Goal: Task Accomplishment & Management: Complete application form

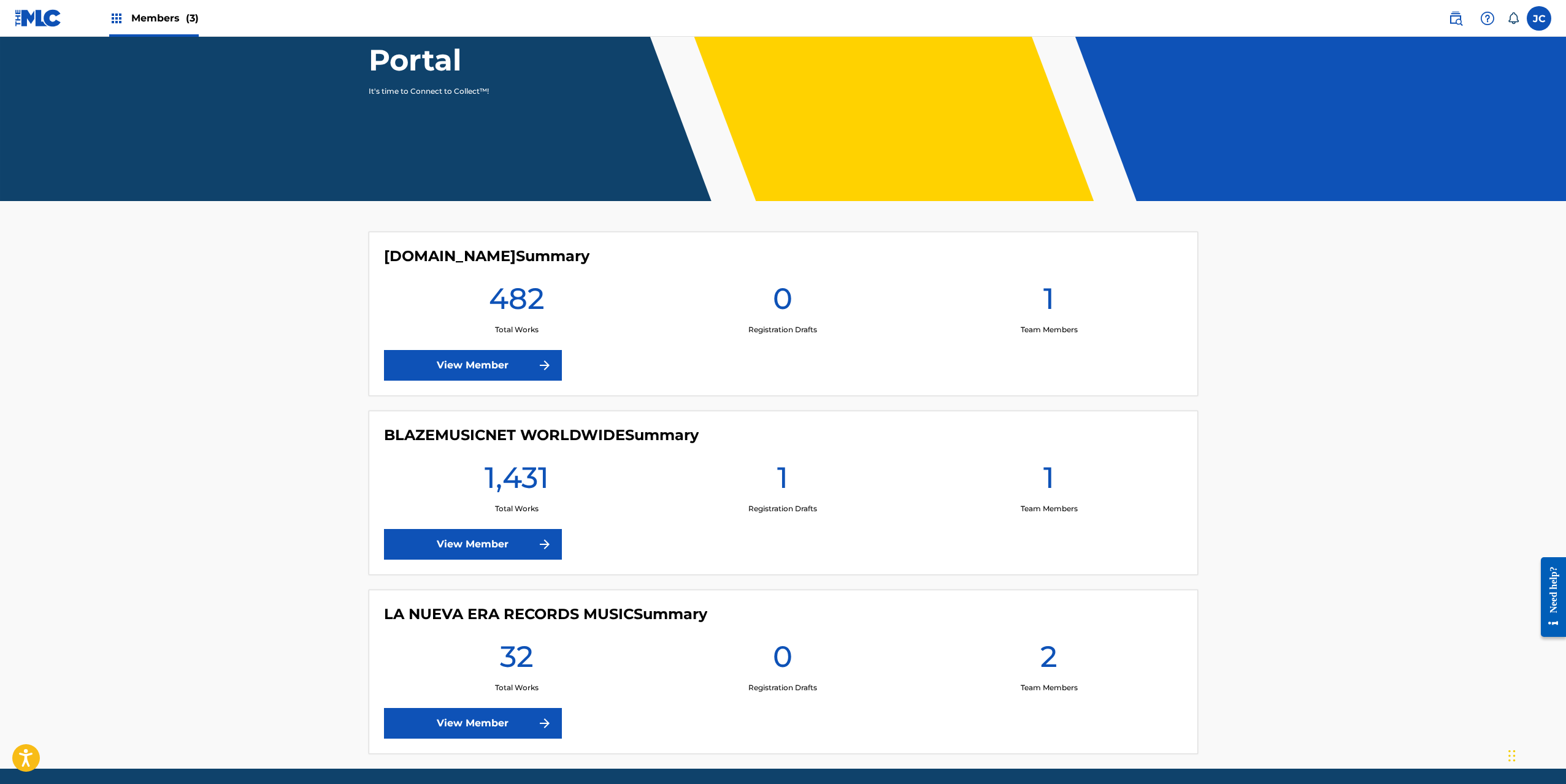
scroll to position [202, 0]
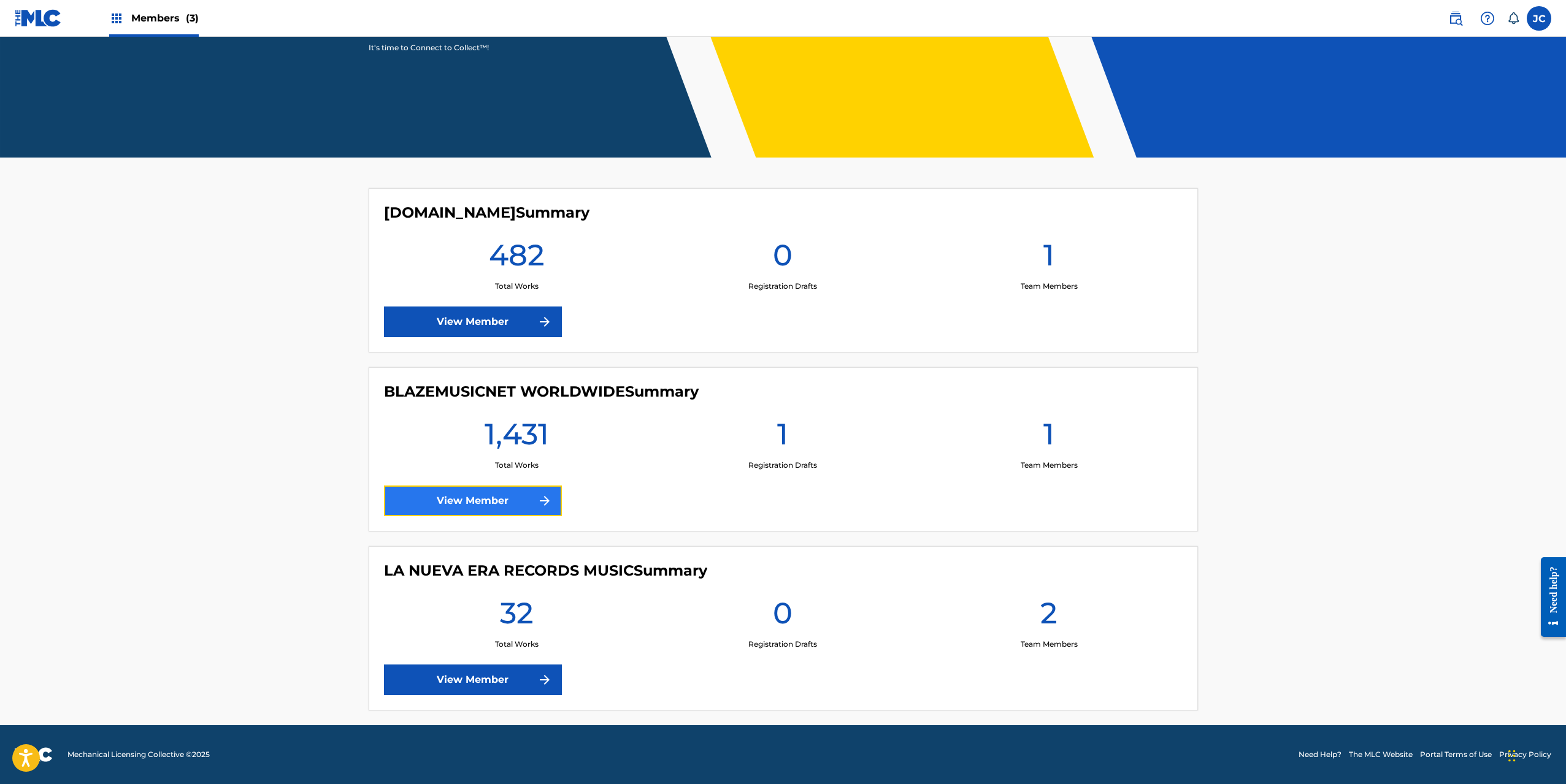
click at [499, 497] on link "View Member" at bounding box center [472, 500] width 178 height 30
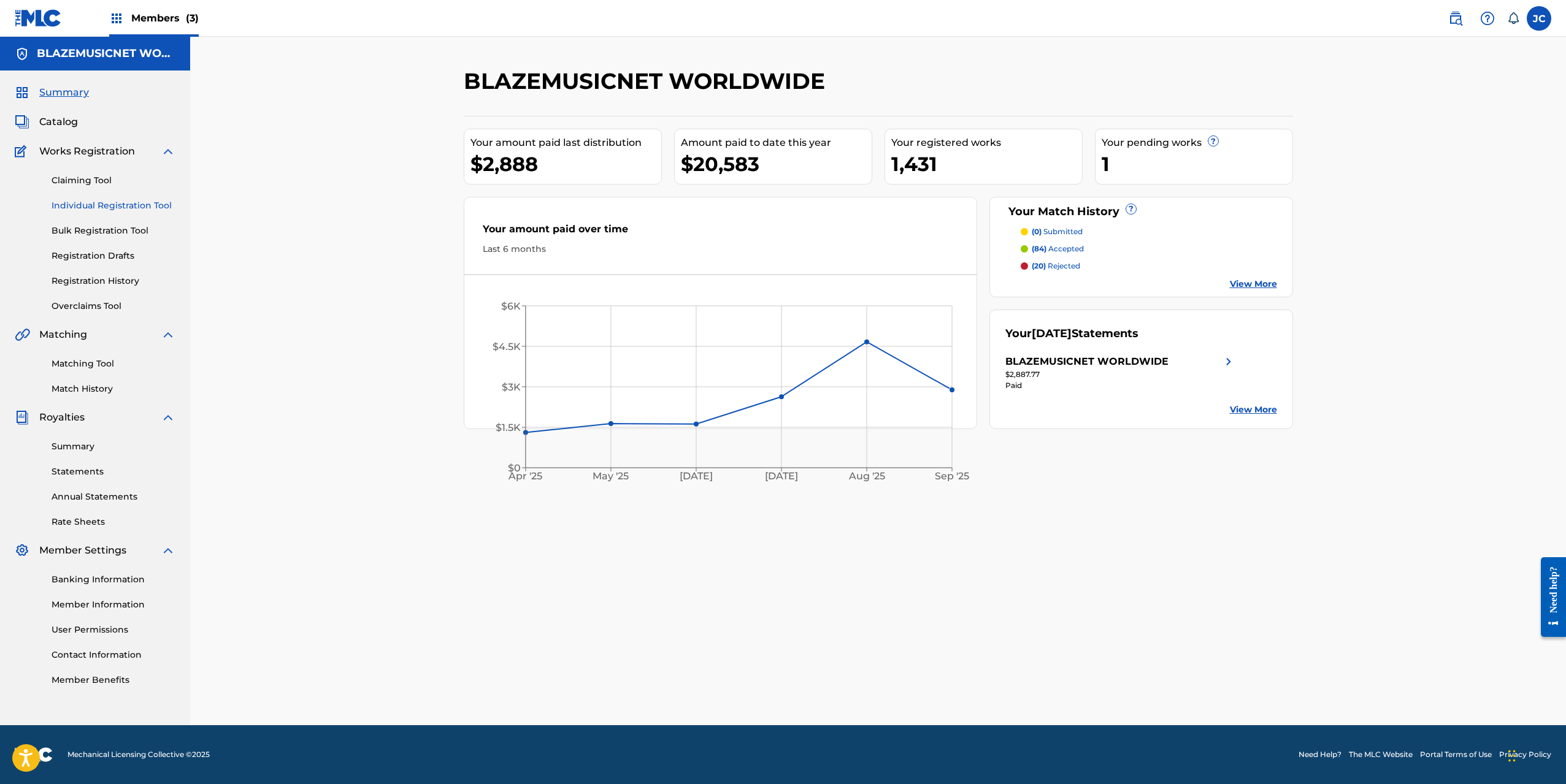
click at [117, 205] on link "Individual Registration Tool" at bounding box center [113, 206] width 124 height 13
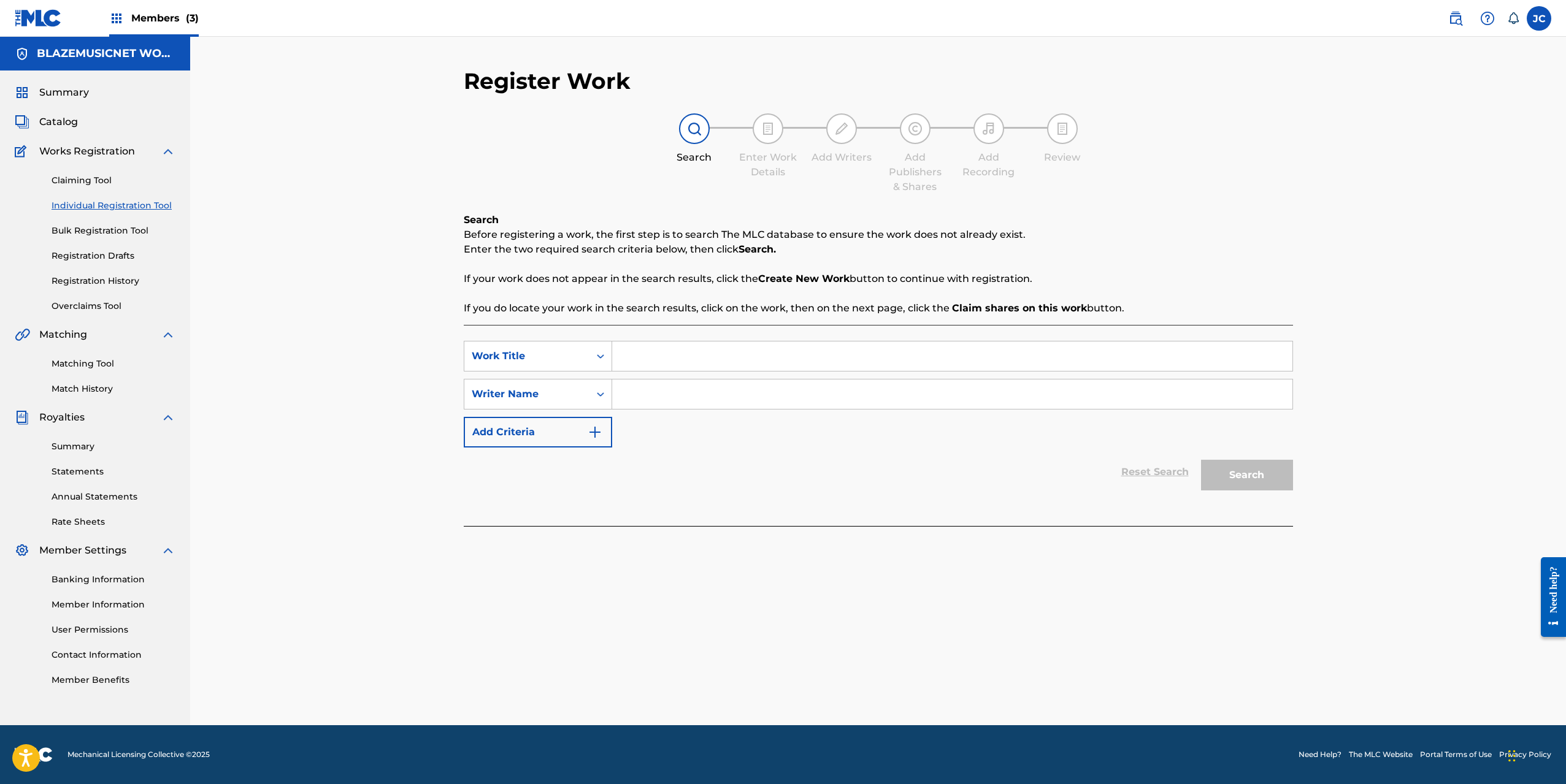
click at [713, 366] on input "Search Form" at bounding box center [952, 356] width 680 height 30
type input "SALAMALECO"
click at [713, 395] on input "Search Form" at bounding box center [952, 394] width 680 height 30
type input "[PERSON_NAME] POUERIE"
click at [1201, 460] on button "Search" at bounding box center [1247, 475] width 92 height 30
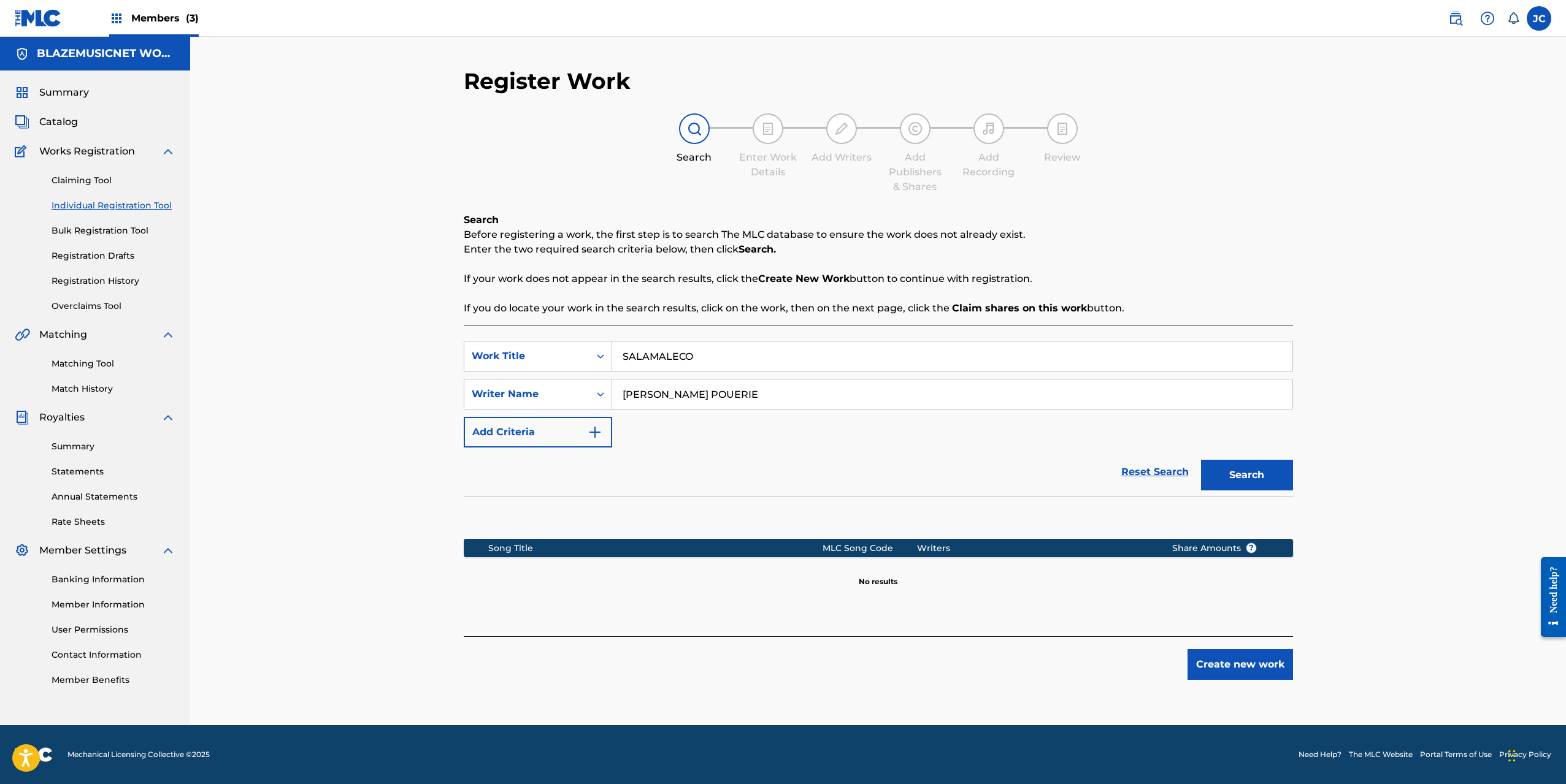
click at [713, 395] on input "[PERSON_NAME] POUERIE" at bounding box center [952, 394] width 680 height 30
click at [1231, 667] on button "Create new work" at bounding box center [1239, 664] width 105 height 30
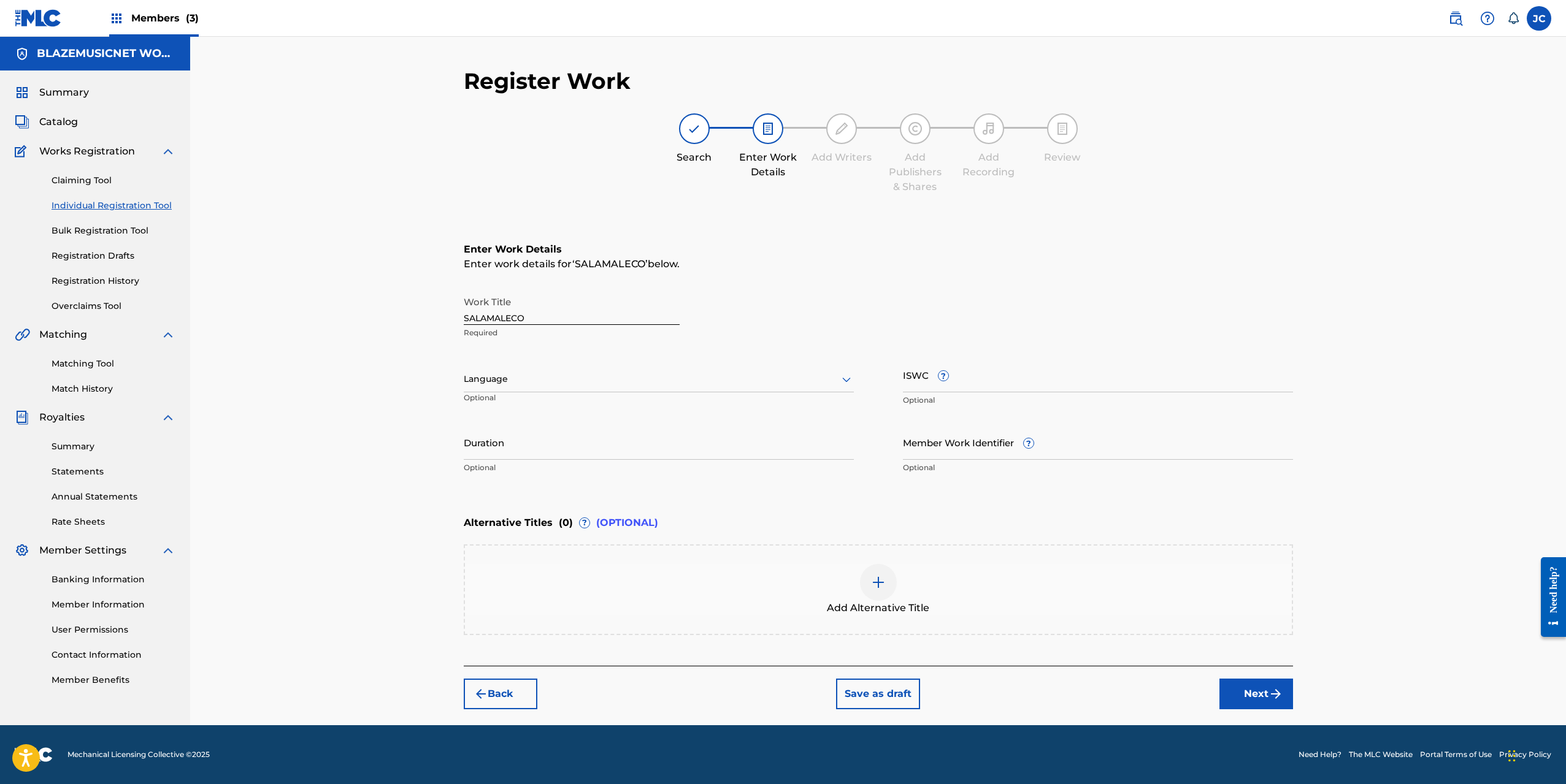
click at [549, 381] on div at bounding box center [659, 379] width 390 height 15
click at [525, 432] on div "Spanish" at bounding box center [659, 434] width 389 height 28
click at [509, 445] on input "Duration" at bounding box center [659, 442] width 390 height 35
type input "02:14"
click at [425, 466] on div "Register Work Search Enter Work Details Add Writers Add Publishers & Shares Add…" at bounding box center [878, 381] width 1376 height 688
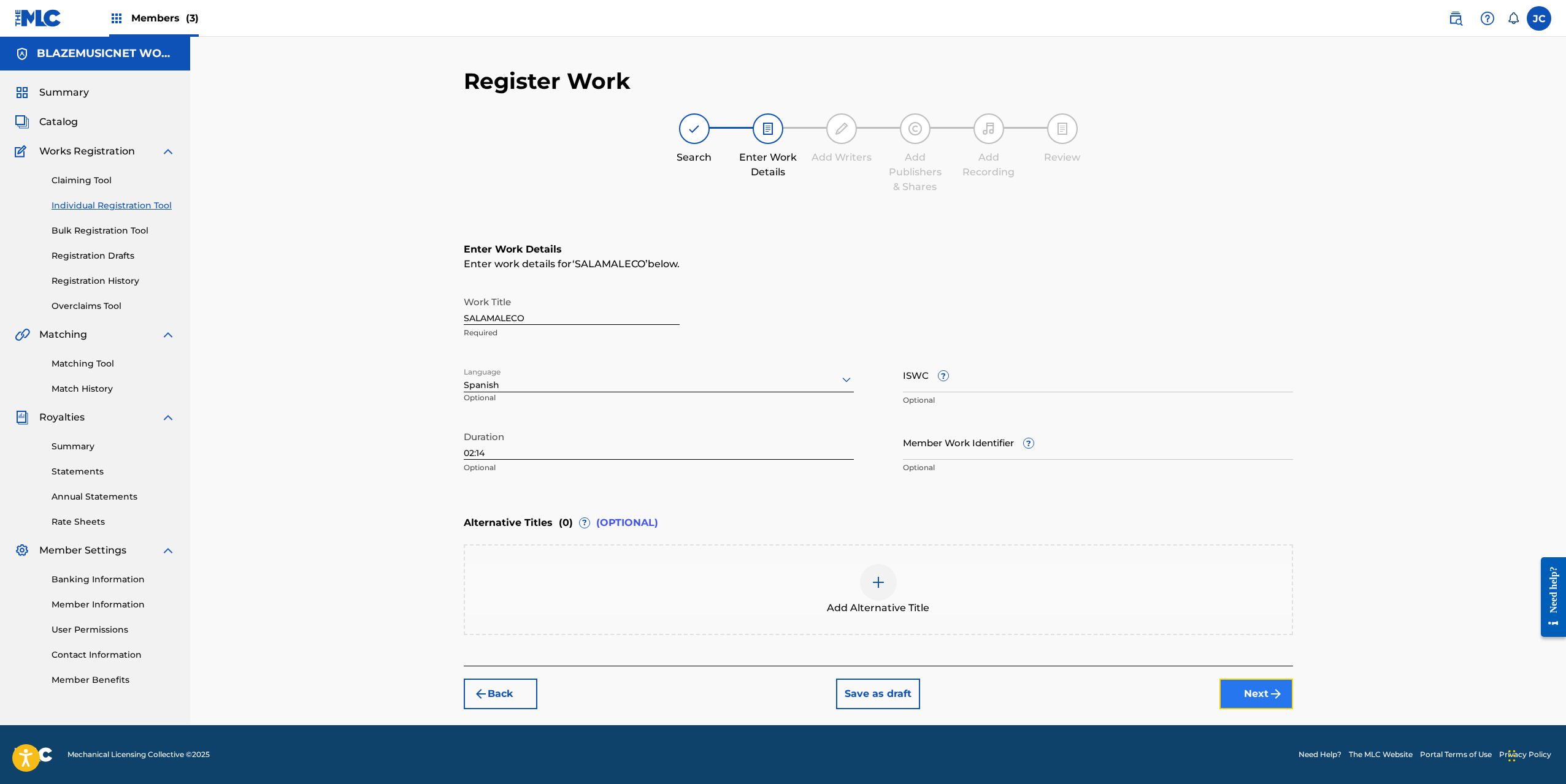
click at [1247, 683] on button "Next" at bounding box center [1255, 694] width 73 height 30
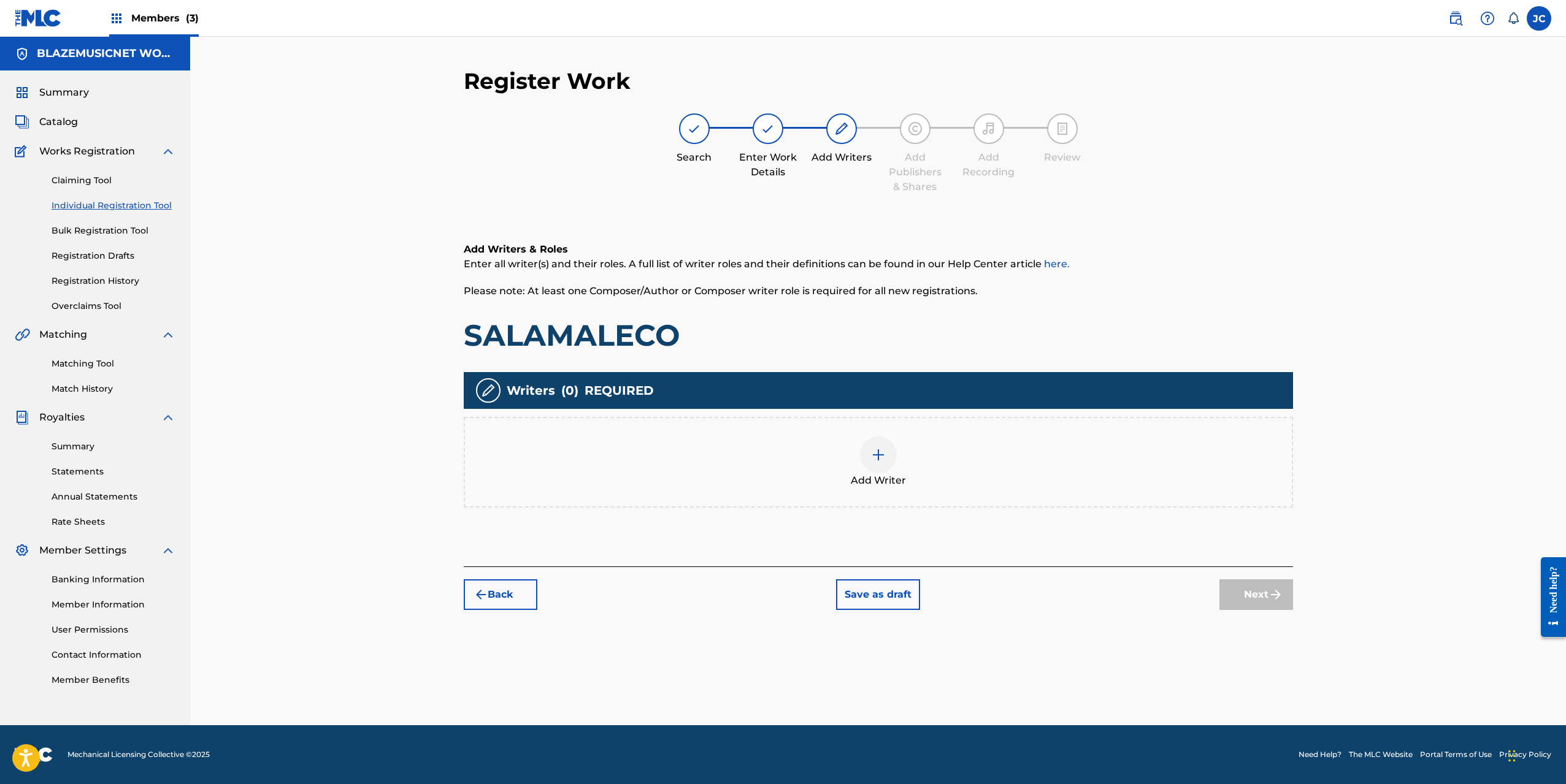
click at [850, 447] on div "Add Writer" at bounding box center [878, 462] width 827 height 51
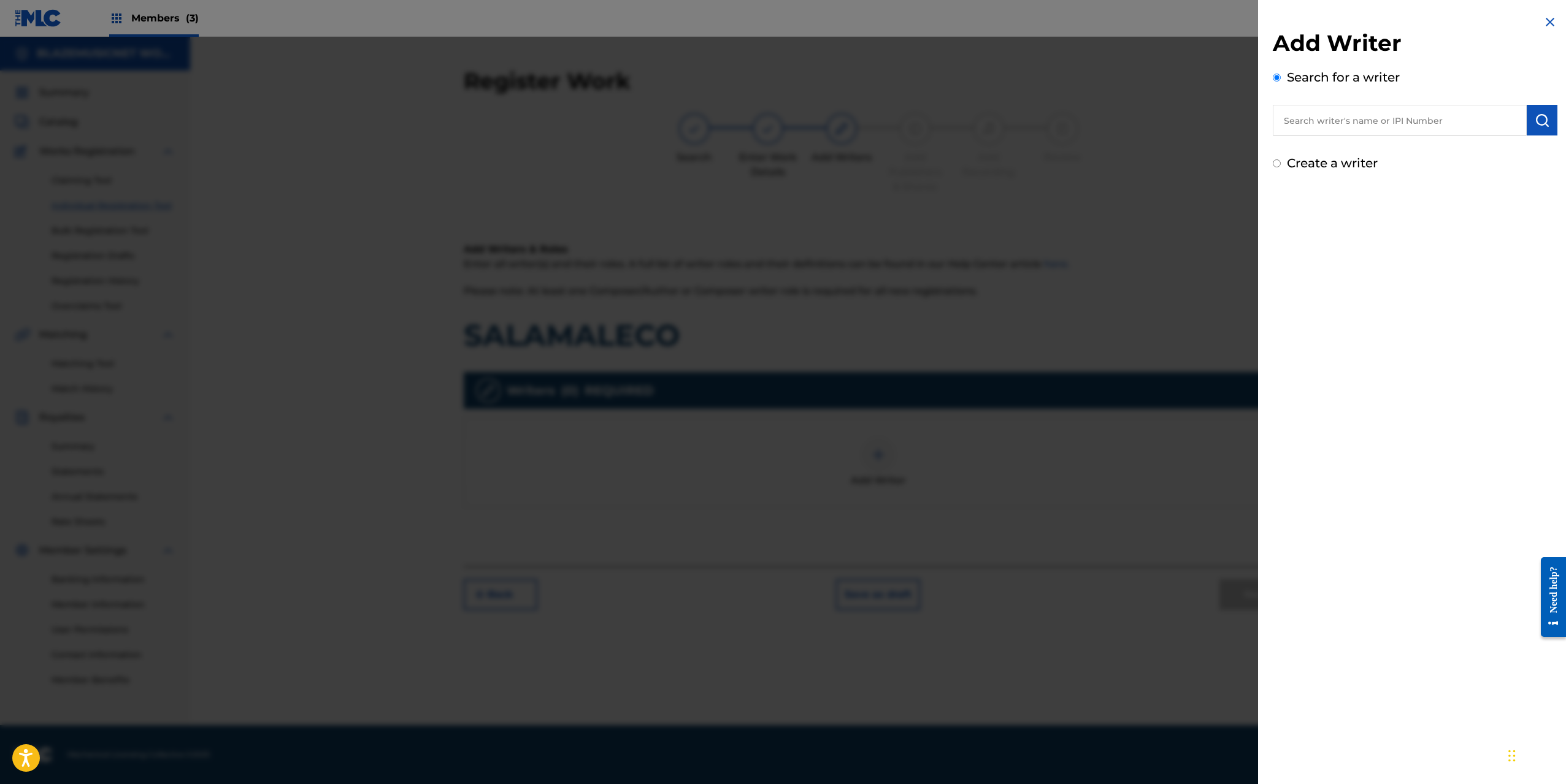
click at [1323, 118] on input "text" at bounding box center [1400, 120] width 254 height 30
paste input "[PERSON_NAME] POUERIE"
type input "[PERSON_NAME] POUERIE"
click at [1535, 117] on img "submit" at bounding box center [1542, 120] width 15 height 15
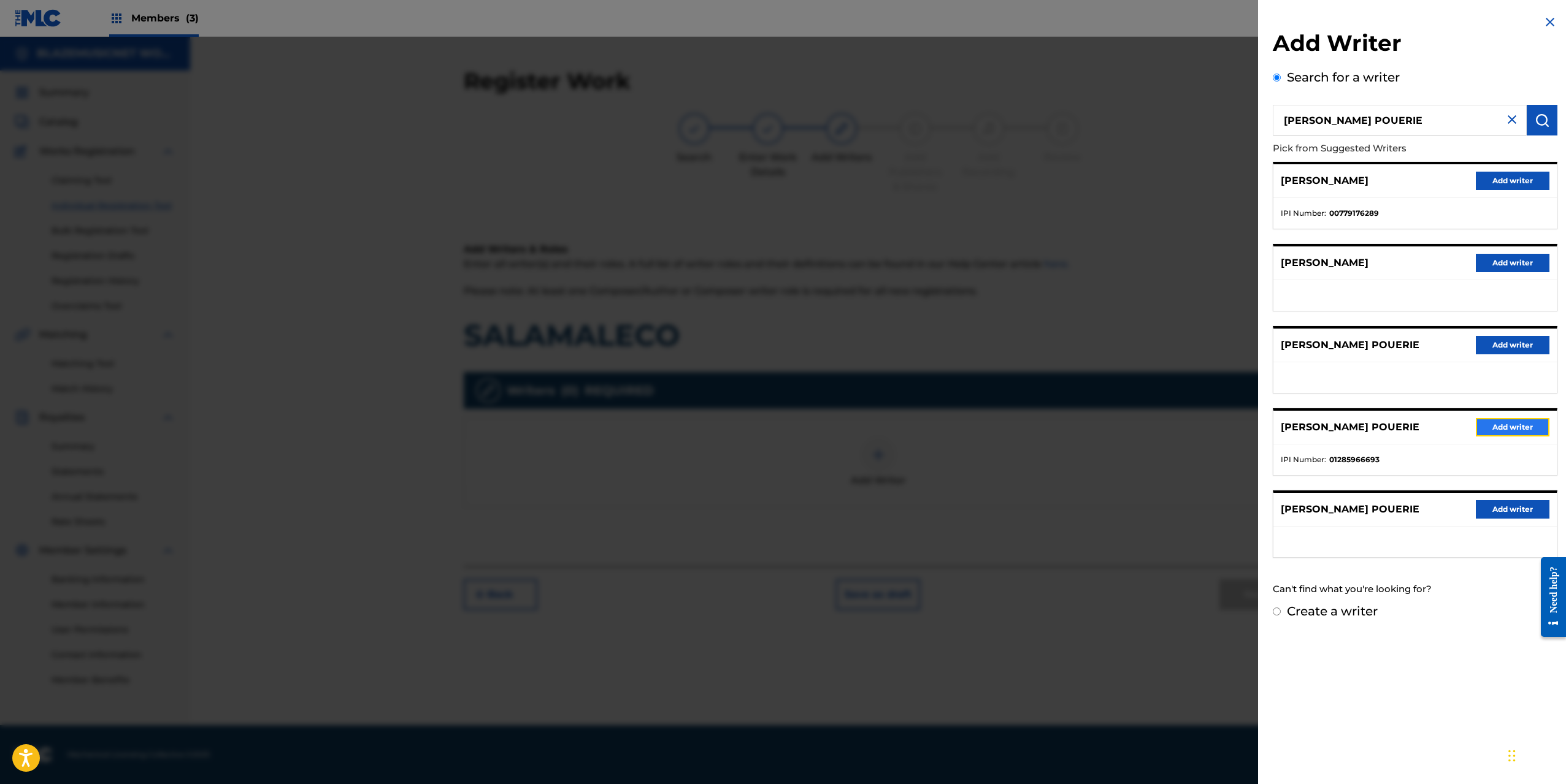
click at [1516, 424] on button "Add writer" at bounding box center [1512, 426] width 73 height 18
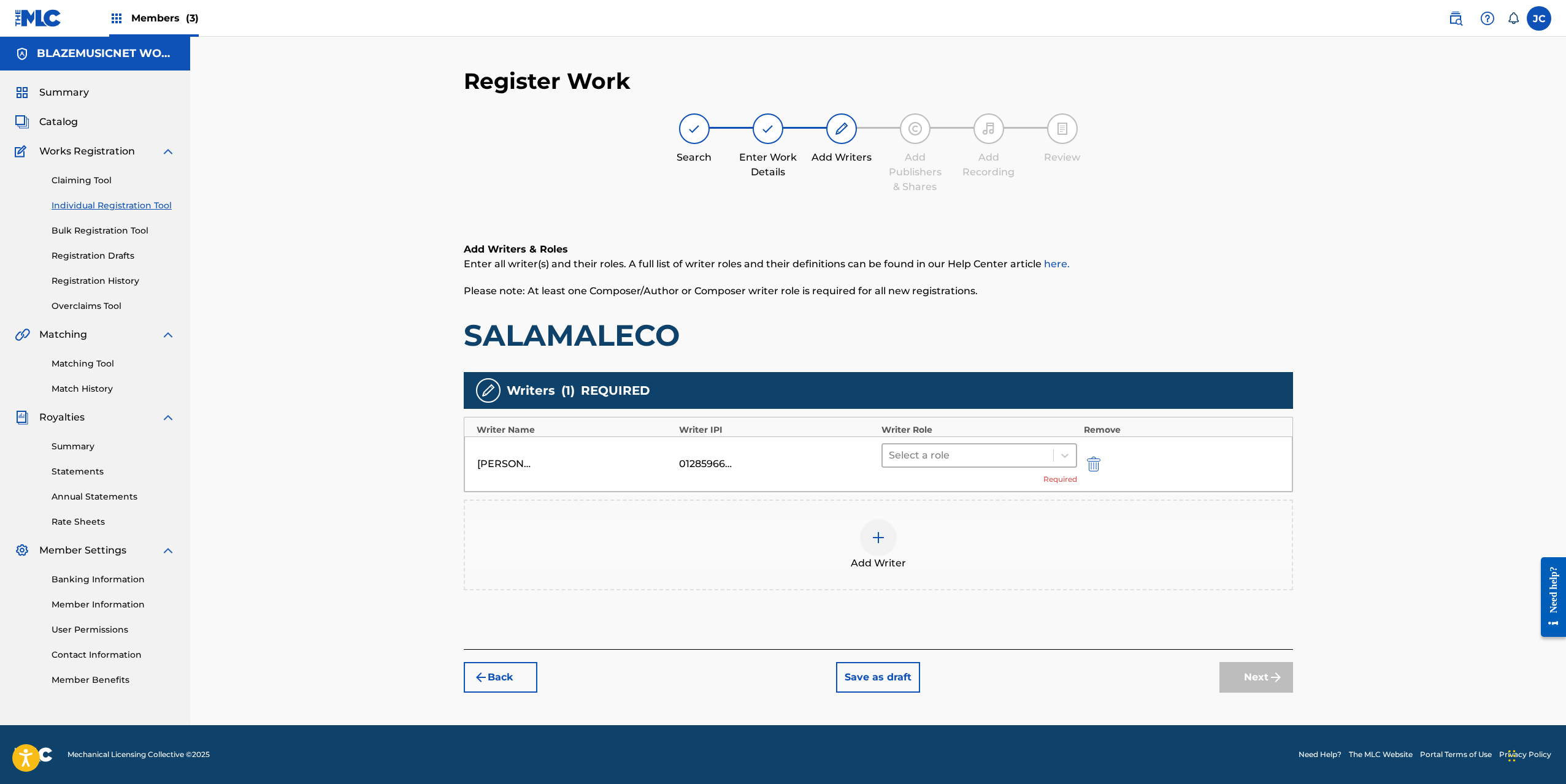
click at [939, 452] on div at bounding box center [968, 455] width 159 height 17
click at [939, 487] on div "Composer/Author" at bounding box center [980, 487] width 196 height 25
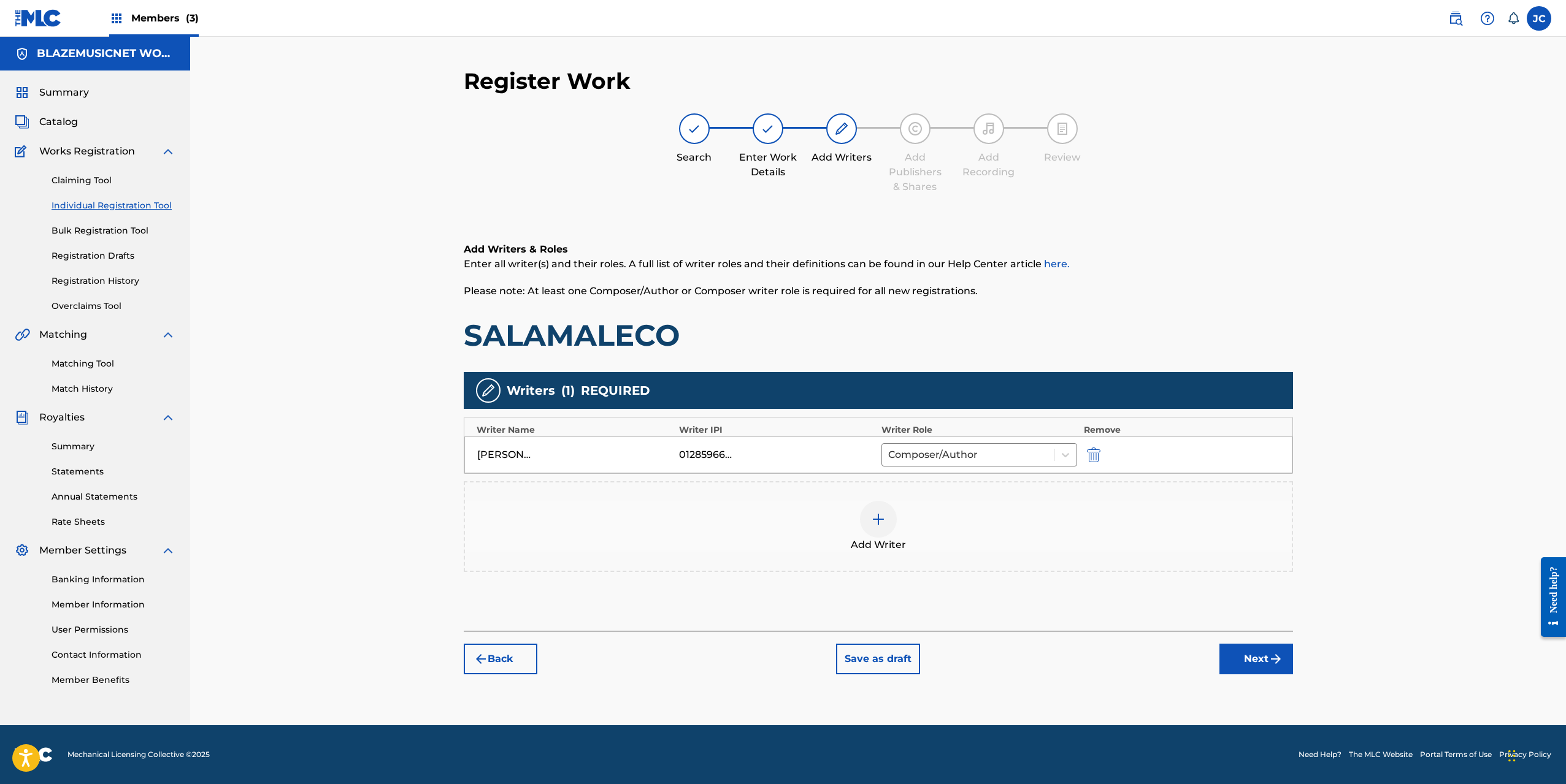
click at [882, 513] on img at bounding box center [878, 519] width 15 height 15
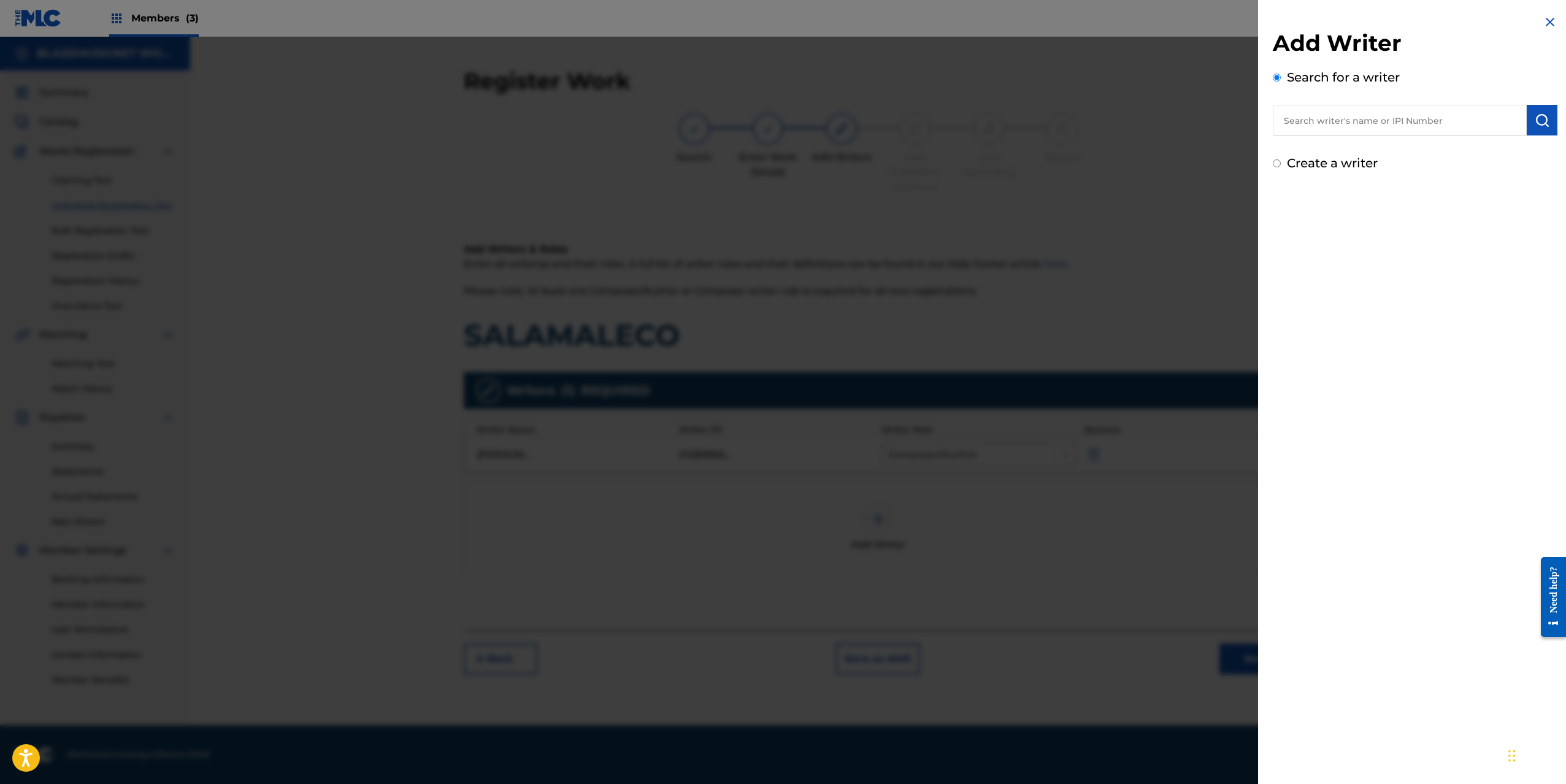
click at [1345, 116] on input "text" at bounding box center [1400, 120] width 254 height 30
type input "00394016167"
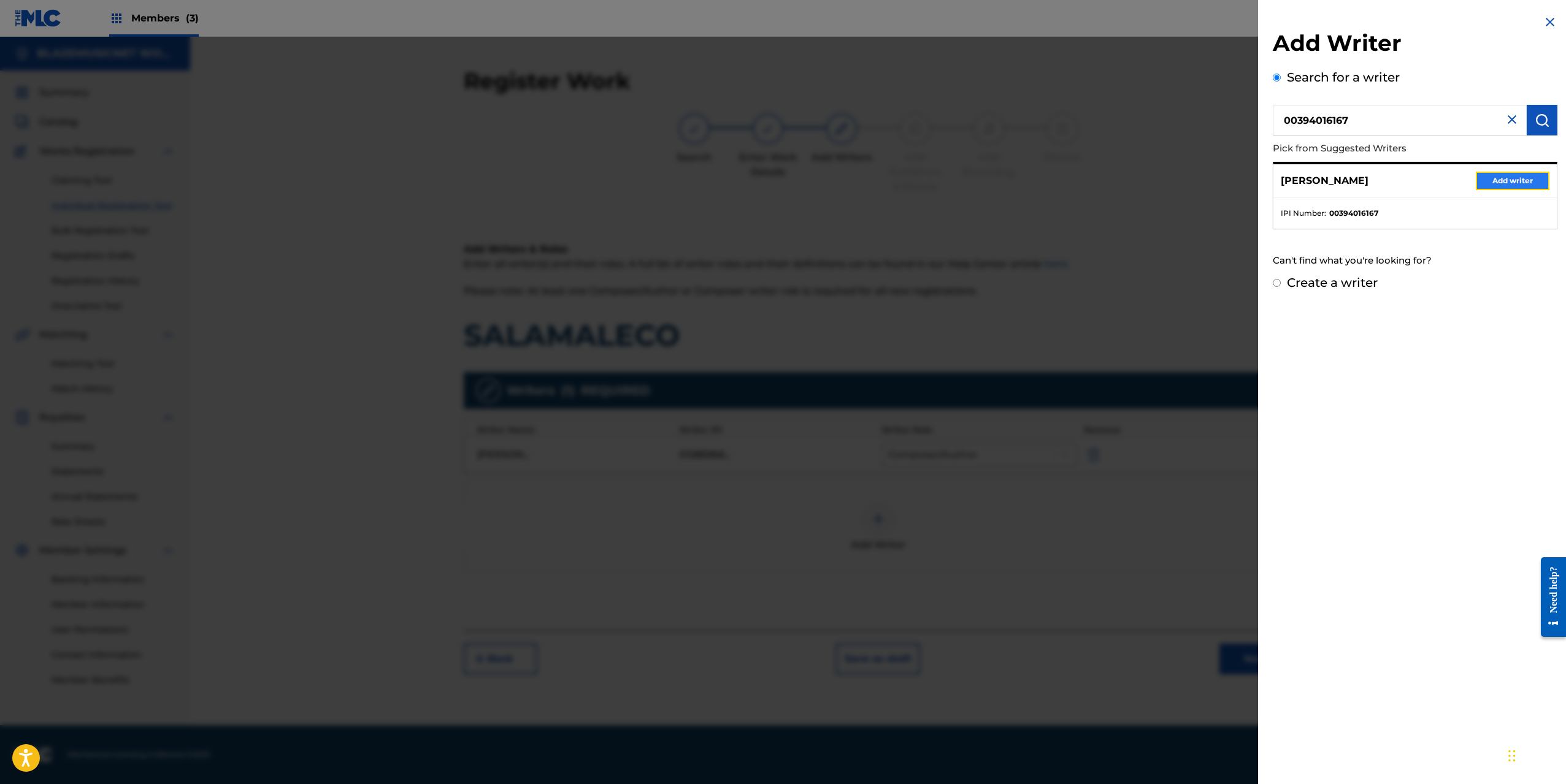
click at [1512, 179] on button "Add writer" at bounding box center [1512, 181] width 73 height 18
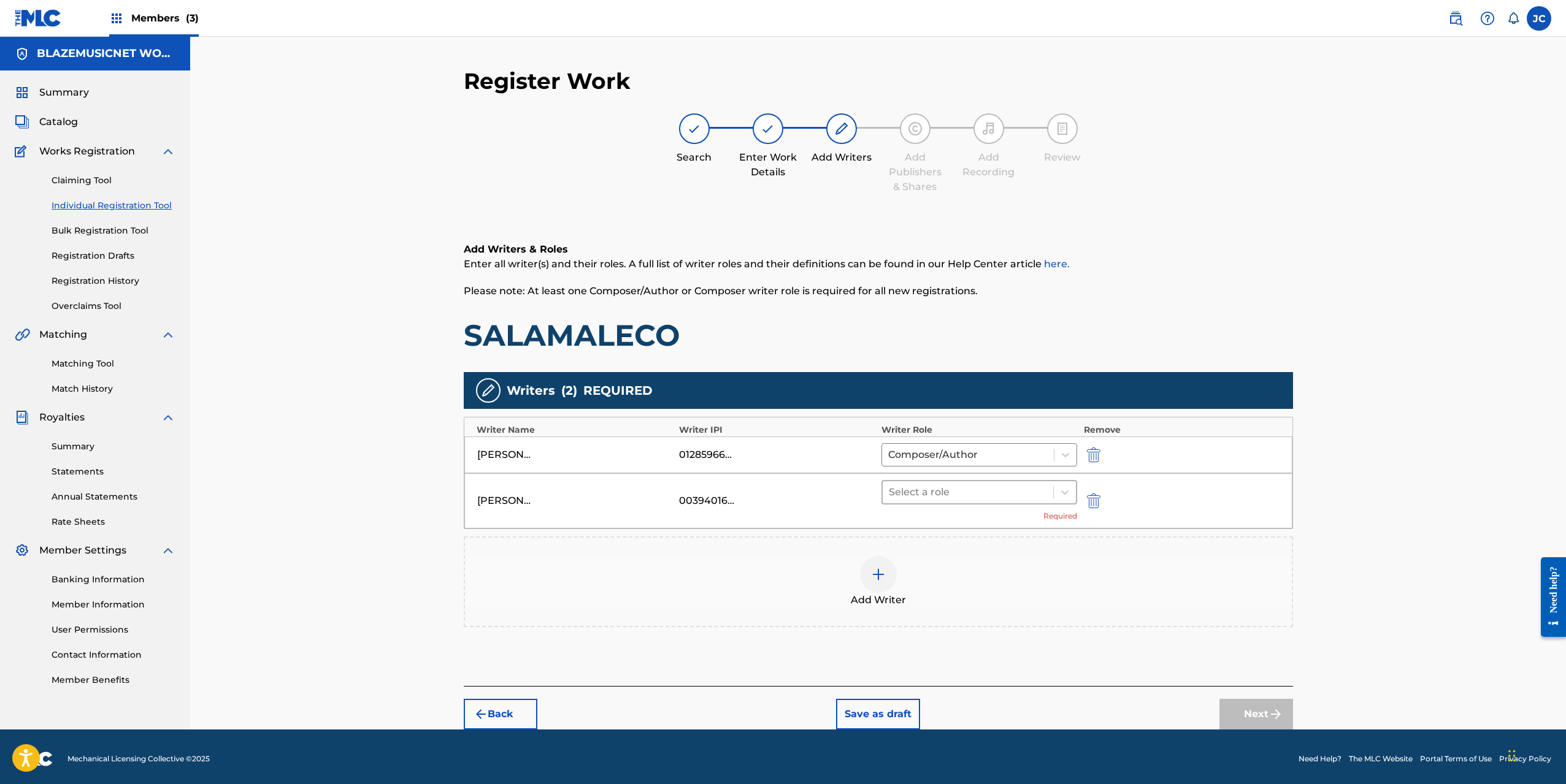
click at [940, 487] on div at bounding box center [968, 492] width 159 height 17
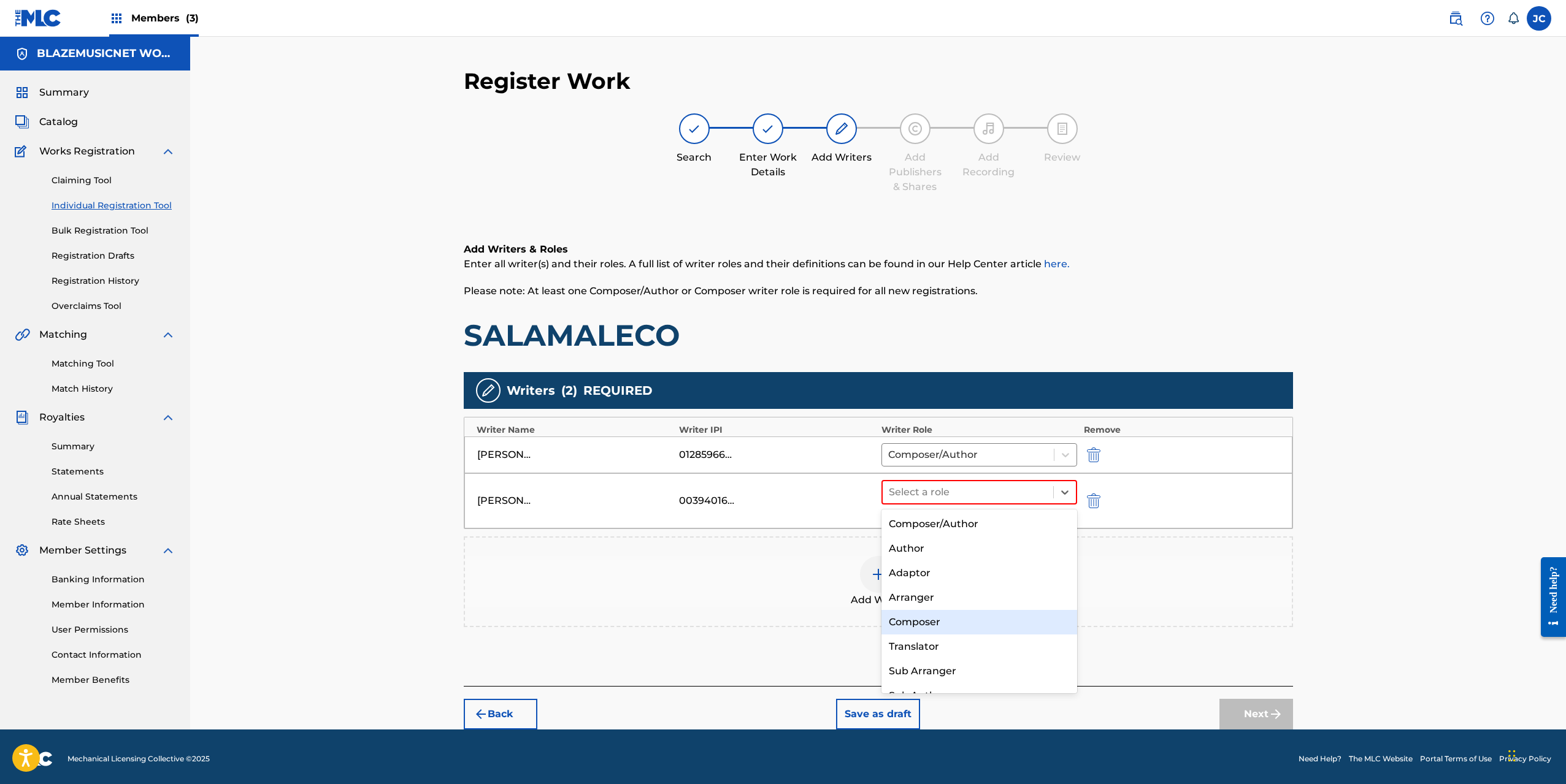
click at [924, 622] on div "Composer" at bounding box center [980, 622] width 196 height 25
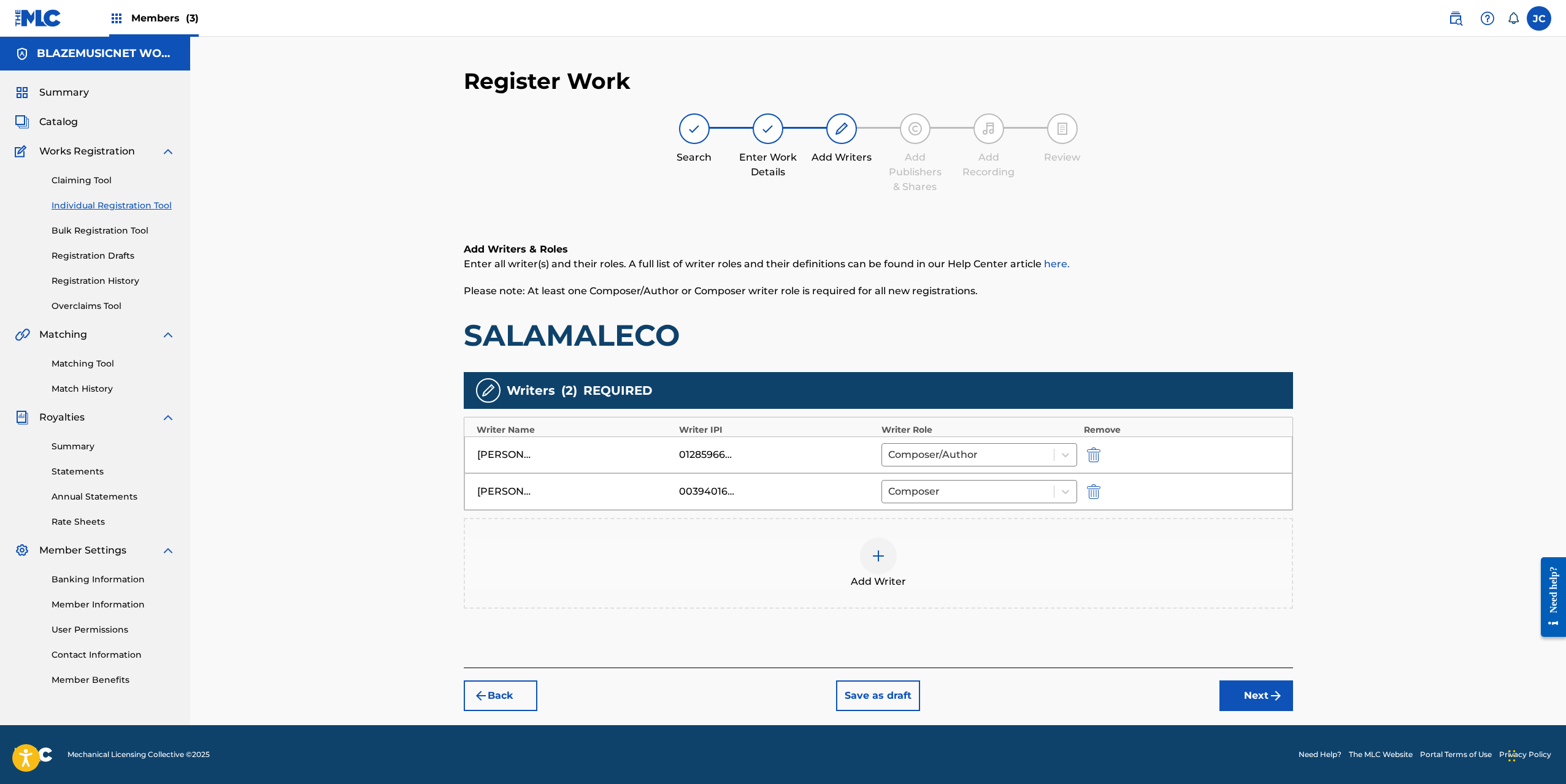
click at [890, 546] on div at bounding box center [878, 556] width 37 height 37
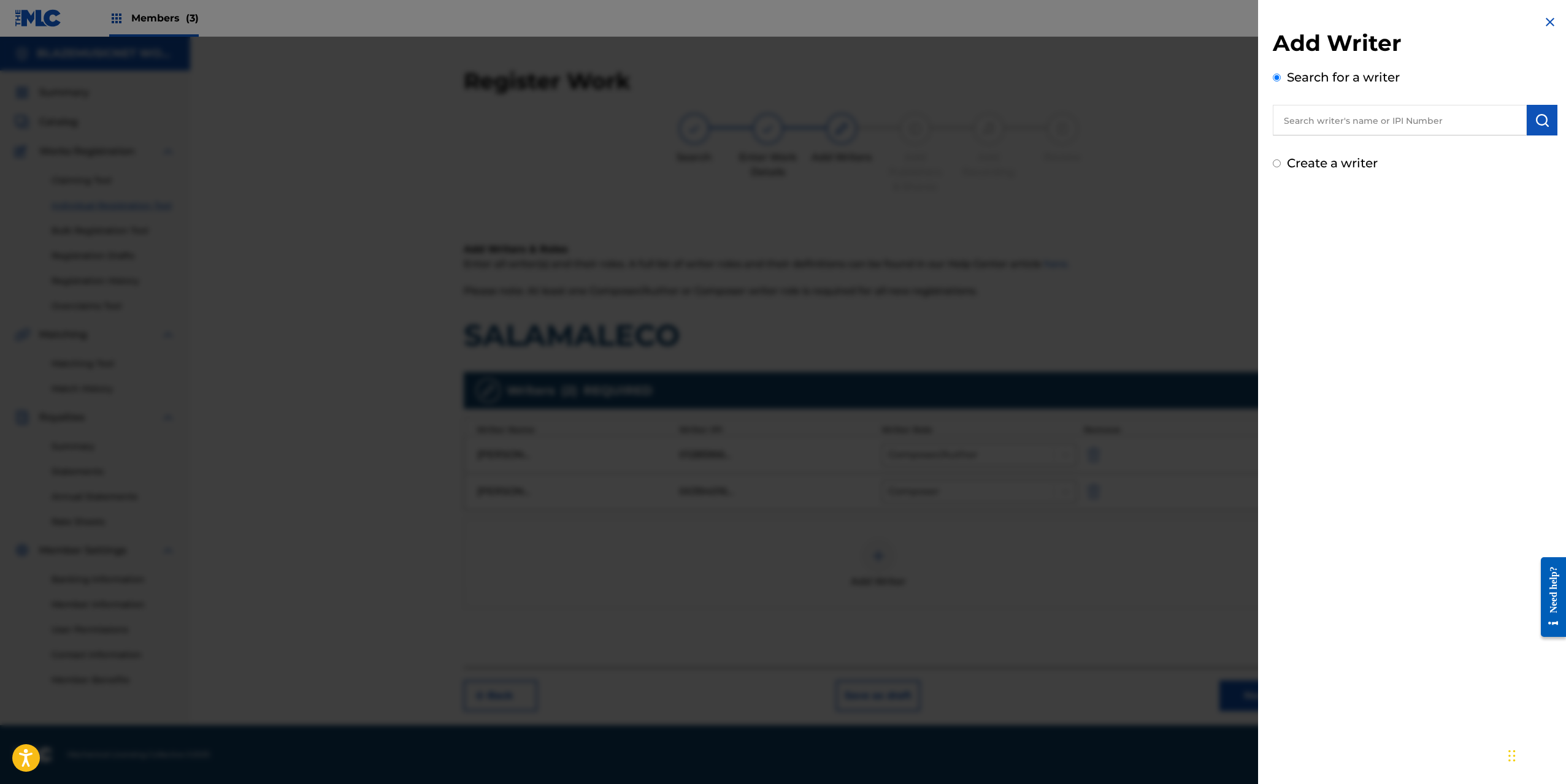
click at [1324, 112] on input "text" at bounding box center [1400, 120] width 254 height 30
click at [1318, 117] on input "text" at bounding box center [1400, 120] width 254 height 30
paste input "[PERSON_NAME]"
type input "[PERSON_NAME]"
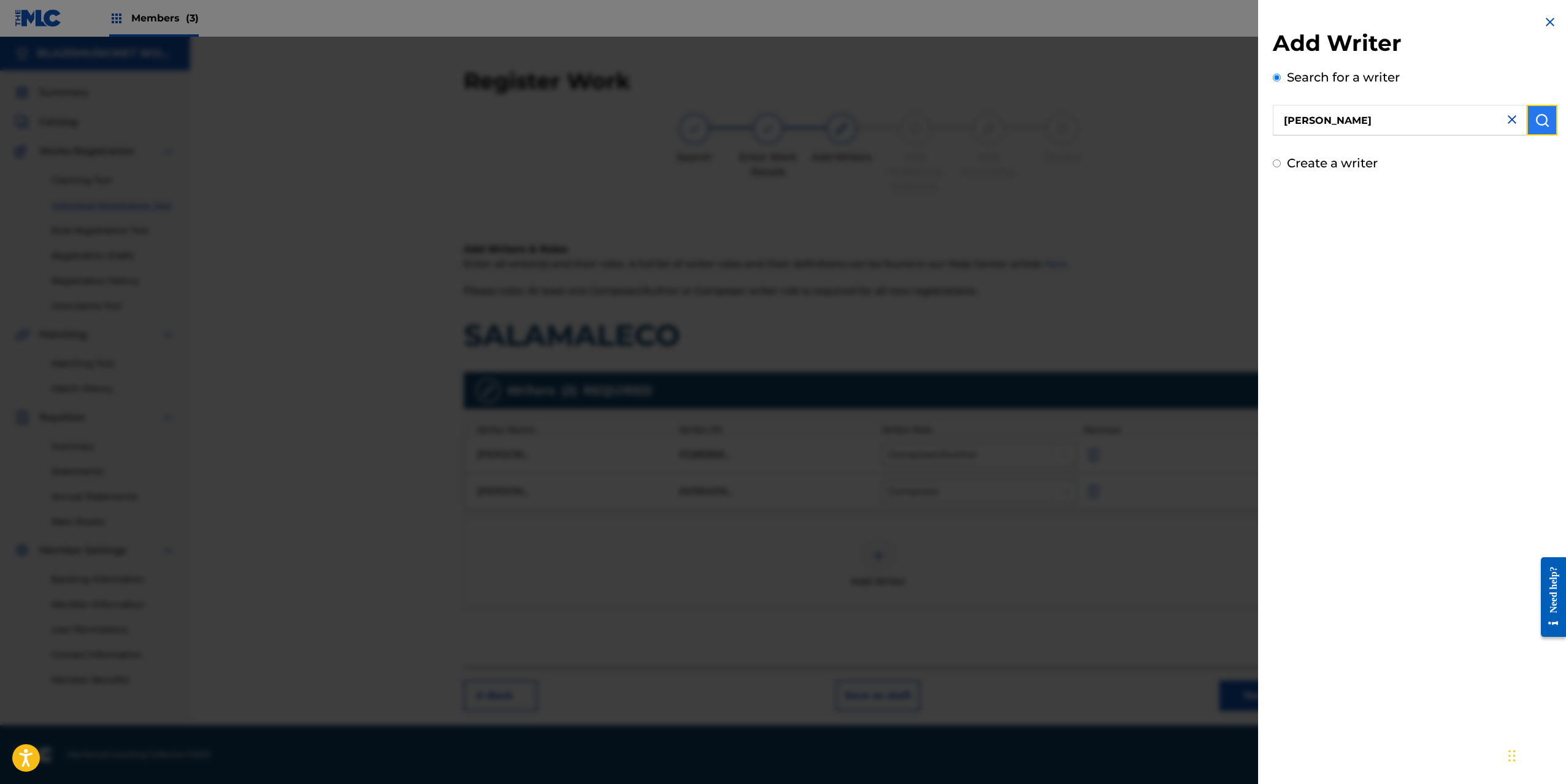
scroll to position [0, 0]
click at [1543, 118] on img "submit" at bounding box center [1542, 120] width 15 height 15
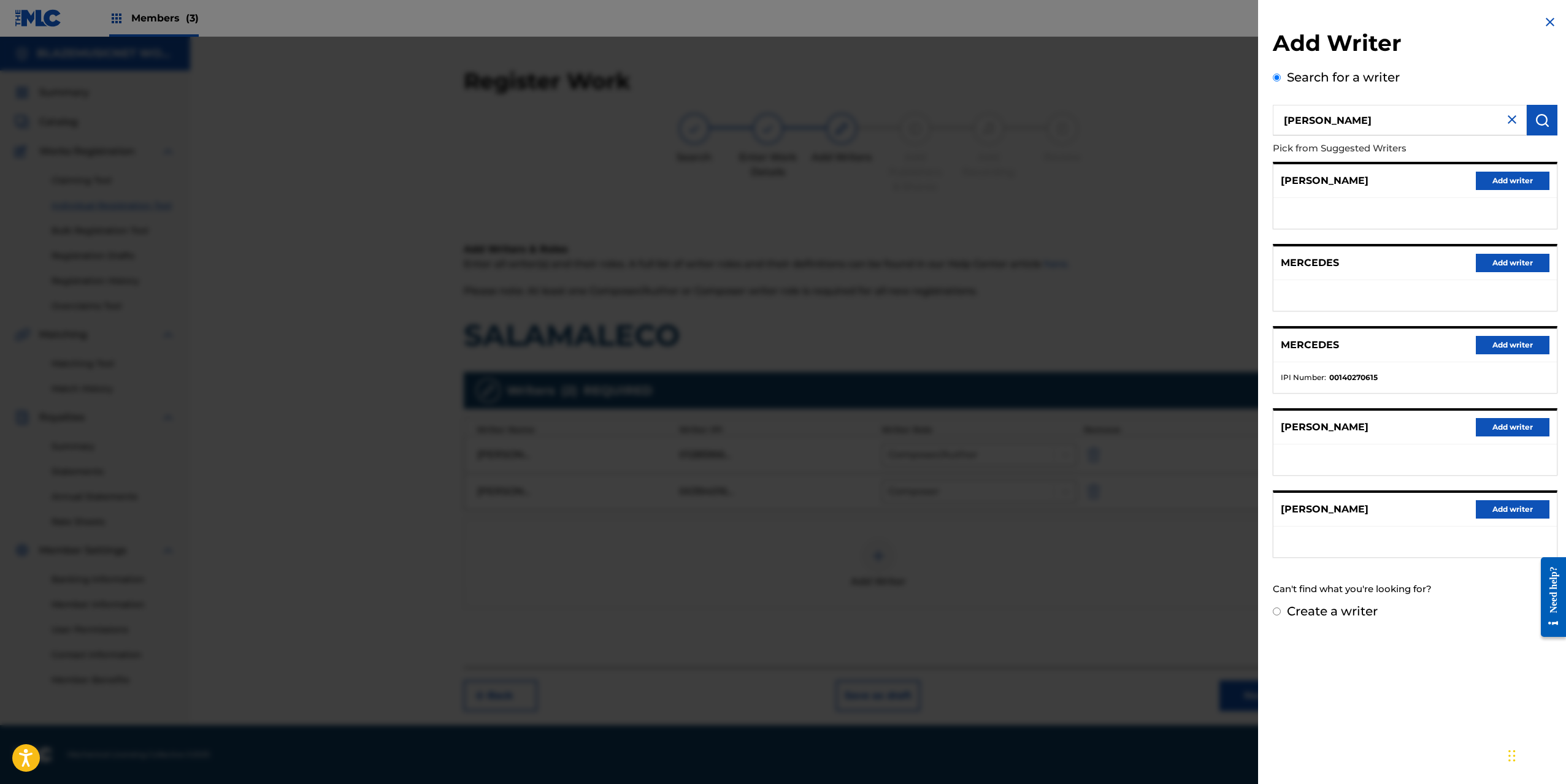
click at [1305, 615] on label "Create a writer" at bounding box center [1332, 611] width 91 height 15
radio input "true"
click at [1281, 615] on input "Create a writer" at bounding box center [1276, 611] width 8 height 8
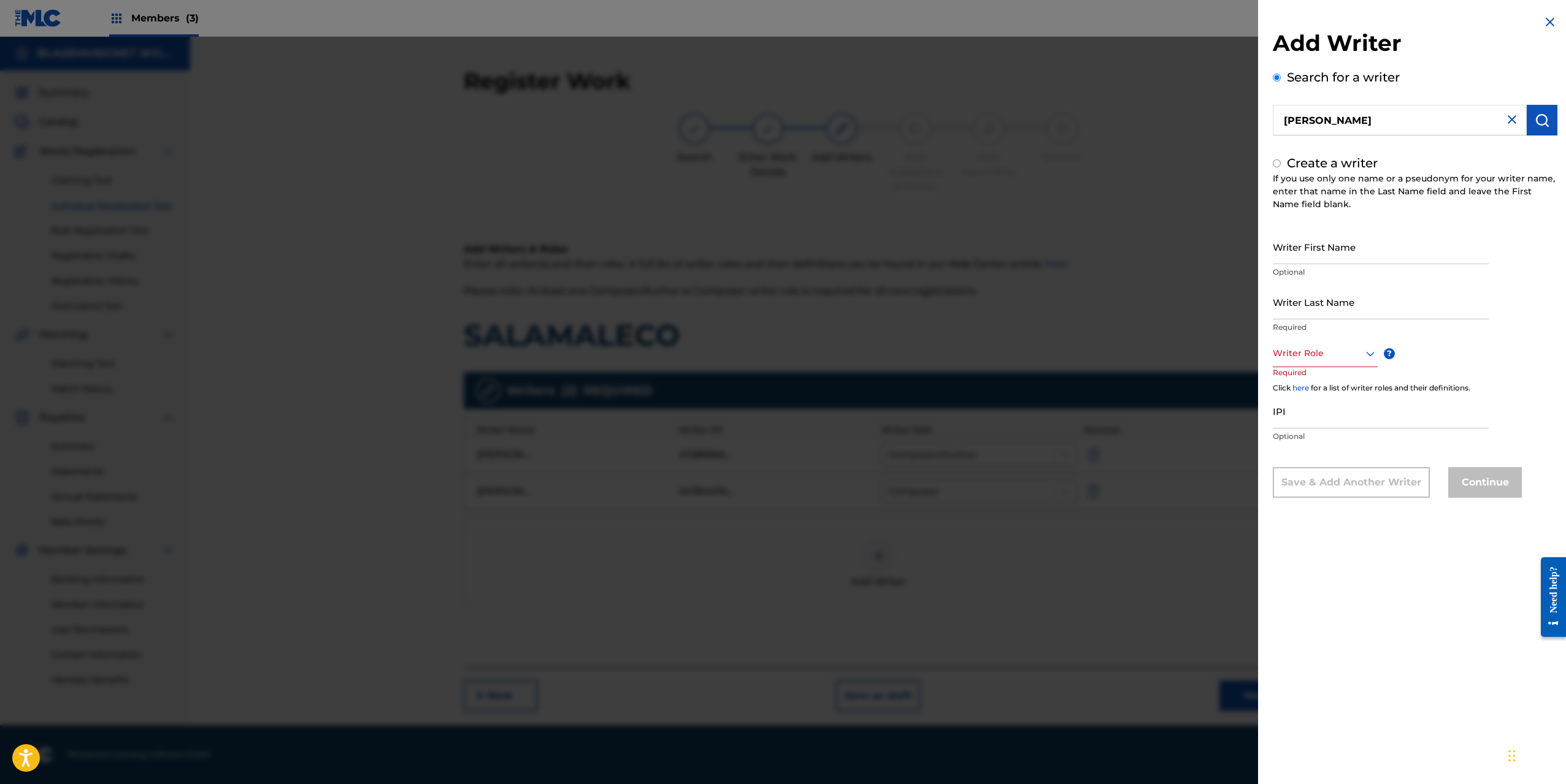
radio input "false"
radio input "true"
click at [1320, 247] on input "Writer First Name" at bounding box center [1381, 247] width 216 height 35
paste input "[PERSON_NAME]"
drag, startPoint x: 1368, startPoint y: 257, endPoint x: 1488, endPoint y: 260, distance: 120.0
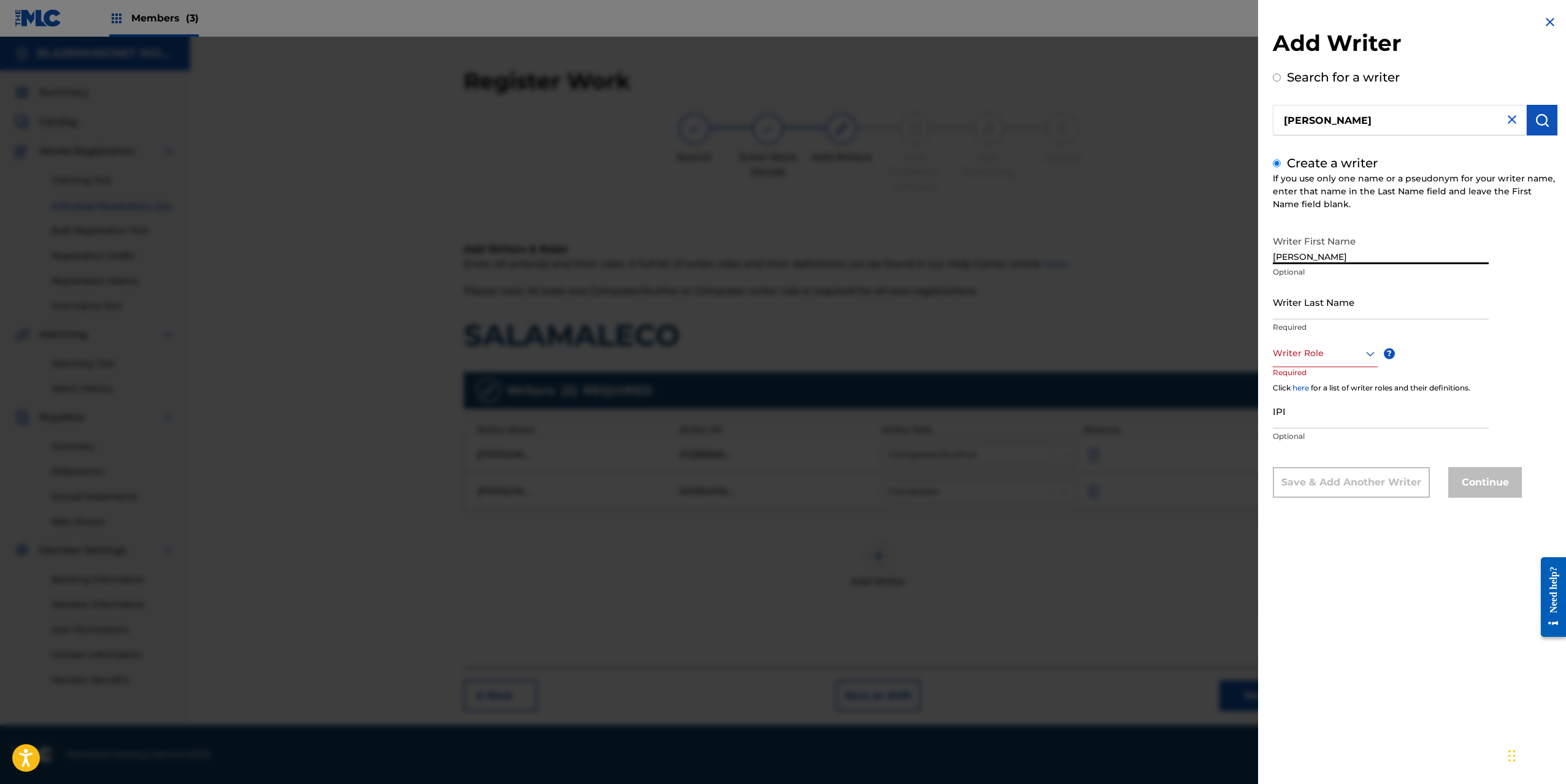
click at [1488, 260] on input "[PERSON_NAME]" at bounding box center [1381, 247] width 216 height 35
type input "[PERSON_NAME]"
click at [1322, 307] on input "Writer Last Name" at bounding box center [1381, 302] width 216 height 35
paste input "[PERSON_NAME]"
drag, startPoint x: 1372, startPoint y: 310, endPoint x: 1270, endPoint y: 314, distance: 102.1
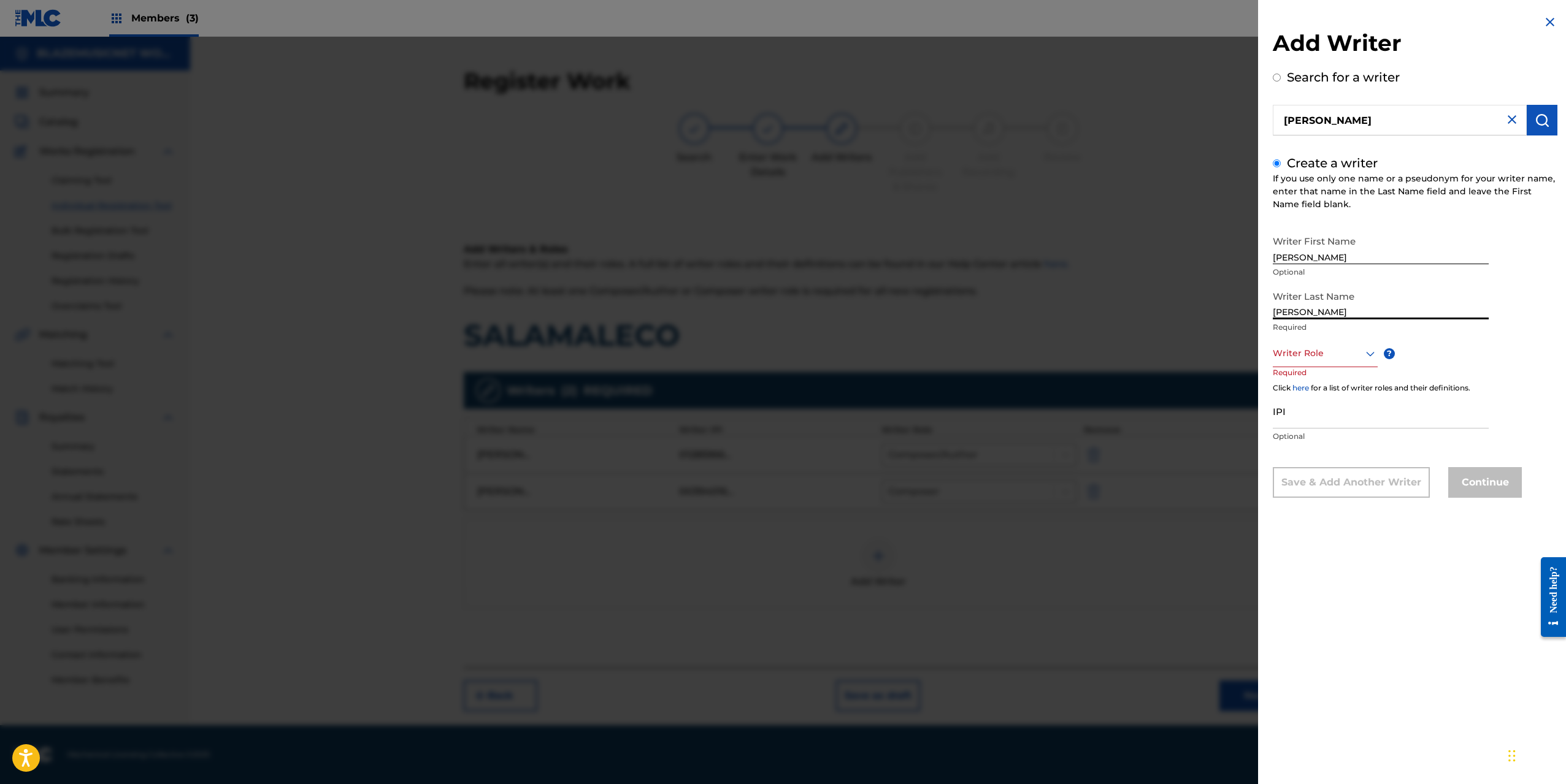
click at [1270, 314] on div "Add Writer Search for a writer [PERSON_NAME] Create a writer If you use only on…" at bounding box center [1415, 265] width 314 height 531
type input "[PERSON_NAME]"
click at [1303, 351] on div at bounding box center [1325, 353] width 105 height 15
click at [1303, 381] on div "Composer/Author" at bounding box center [1325, 381] width 104 height 28
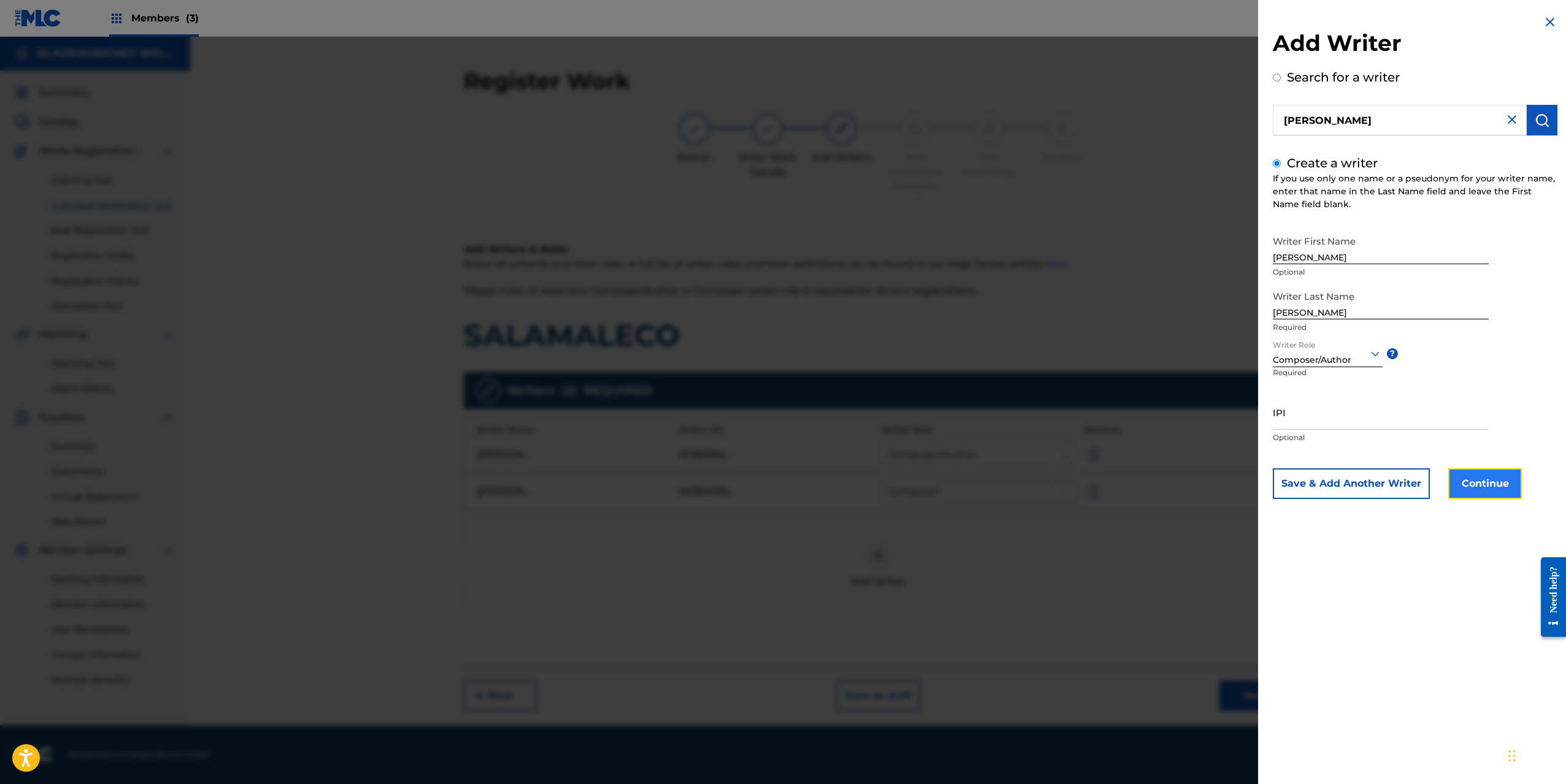
click at [1499, 482] on button "Continue" at bounding box center [1485, 484] width 73 height 30
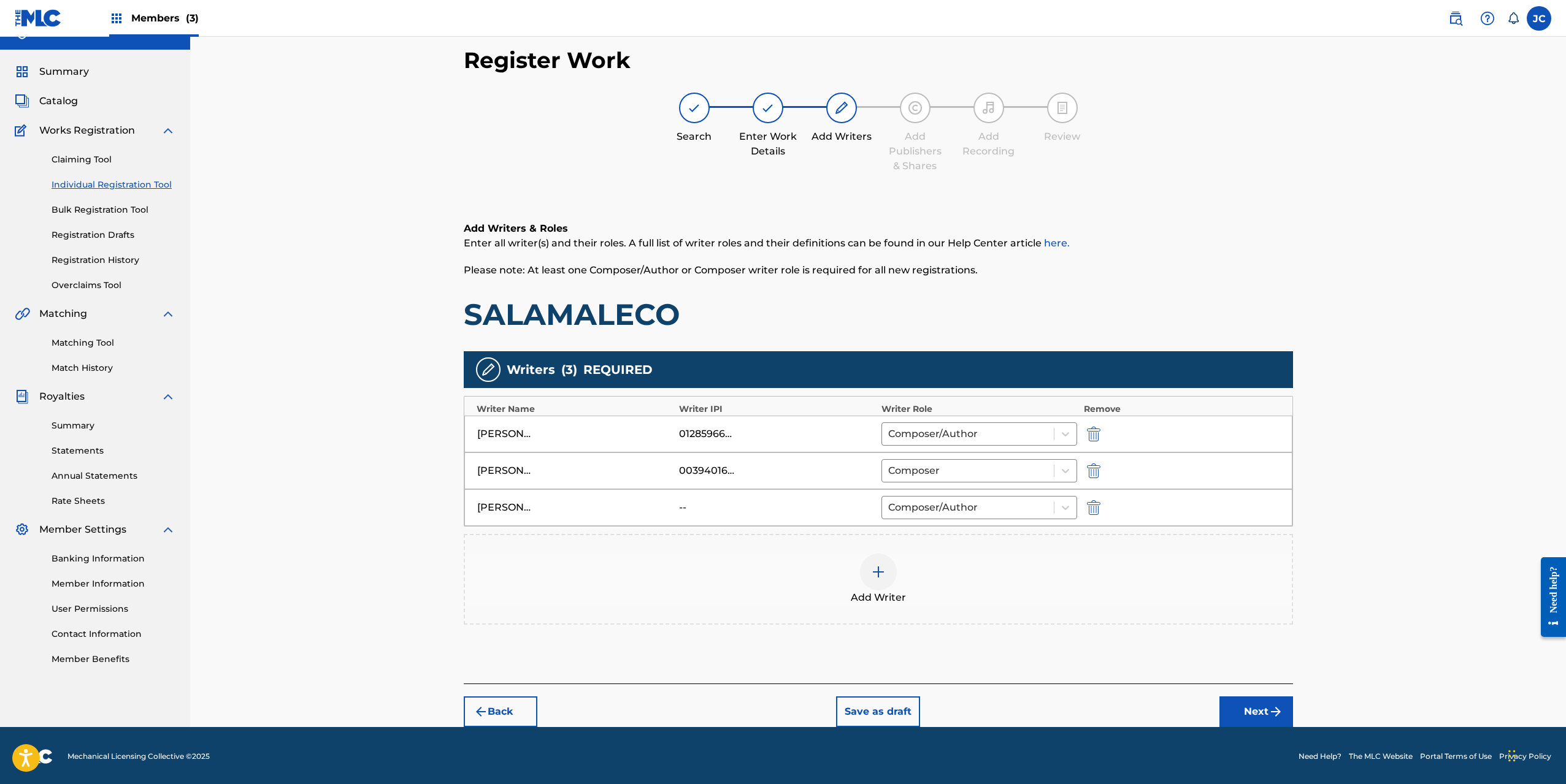
scroll to position [22, 0]
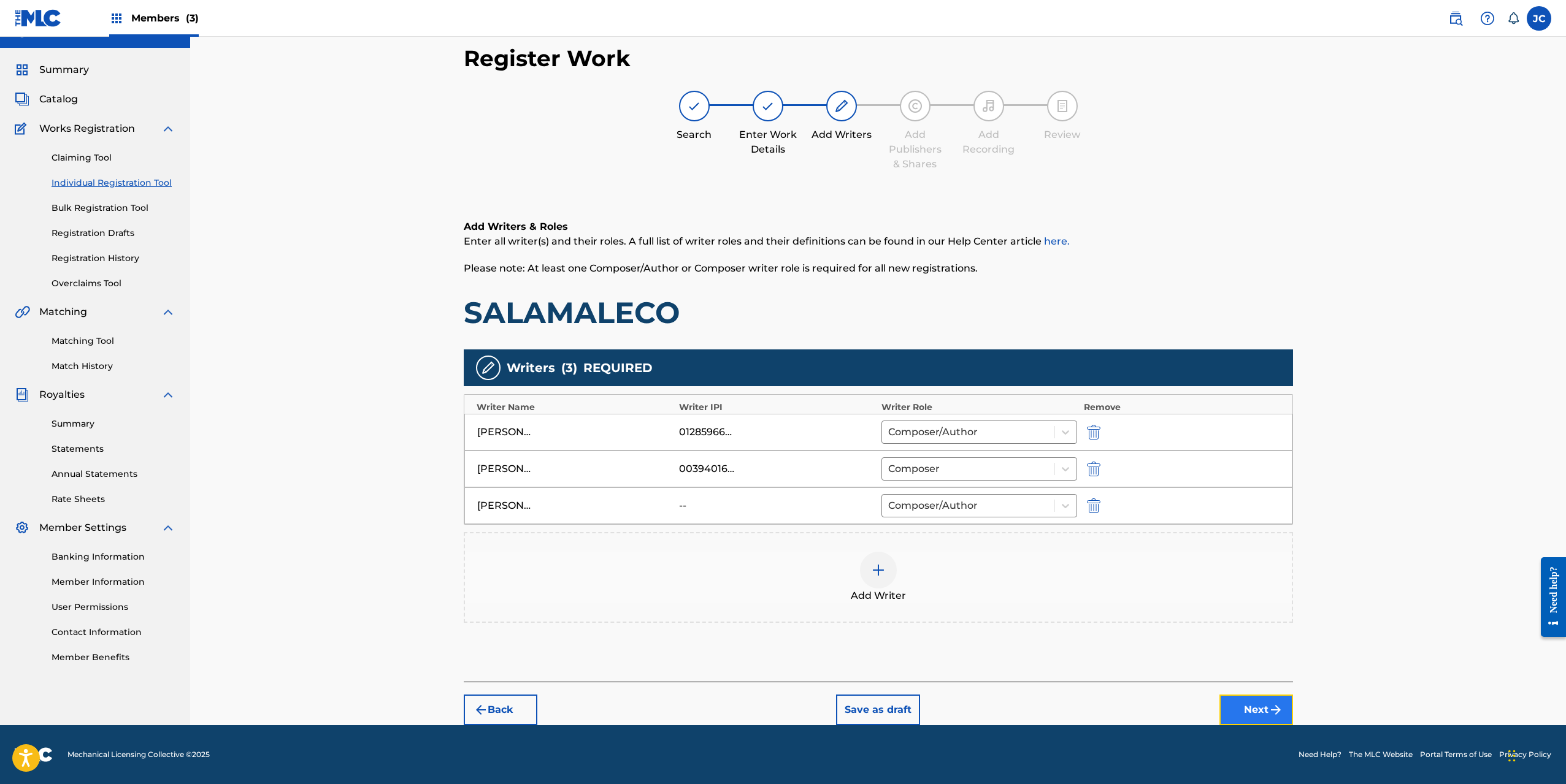
click at [1237, 713] on button "Next" at bounding box center [1255, 710] width 73 height 30
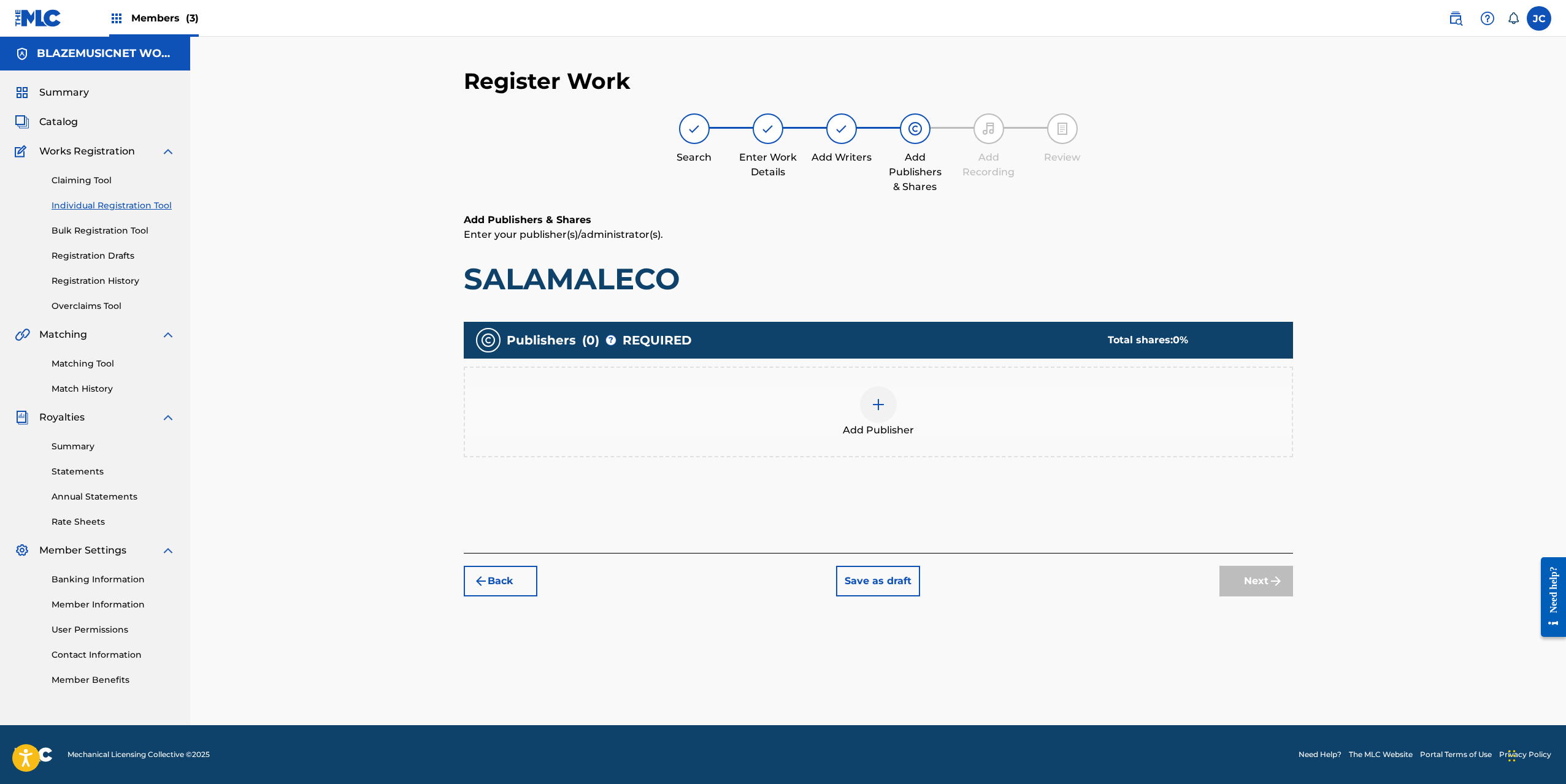
click at [878, 398] on img at bounding box center [878, 405] width 15 height 15
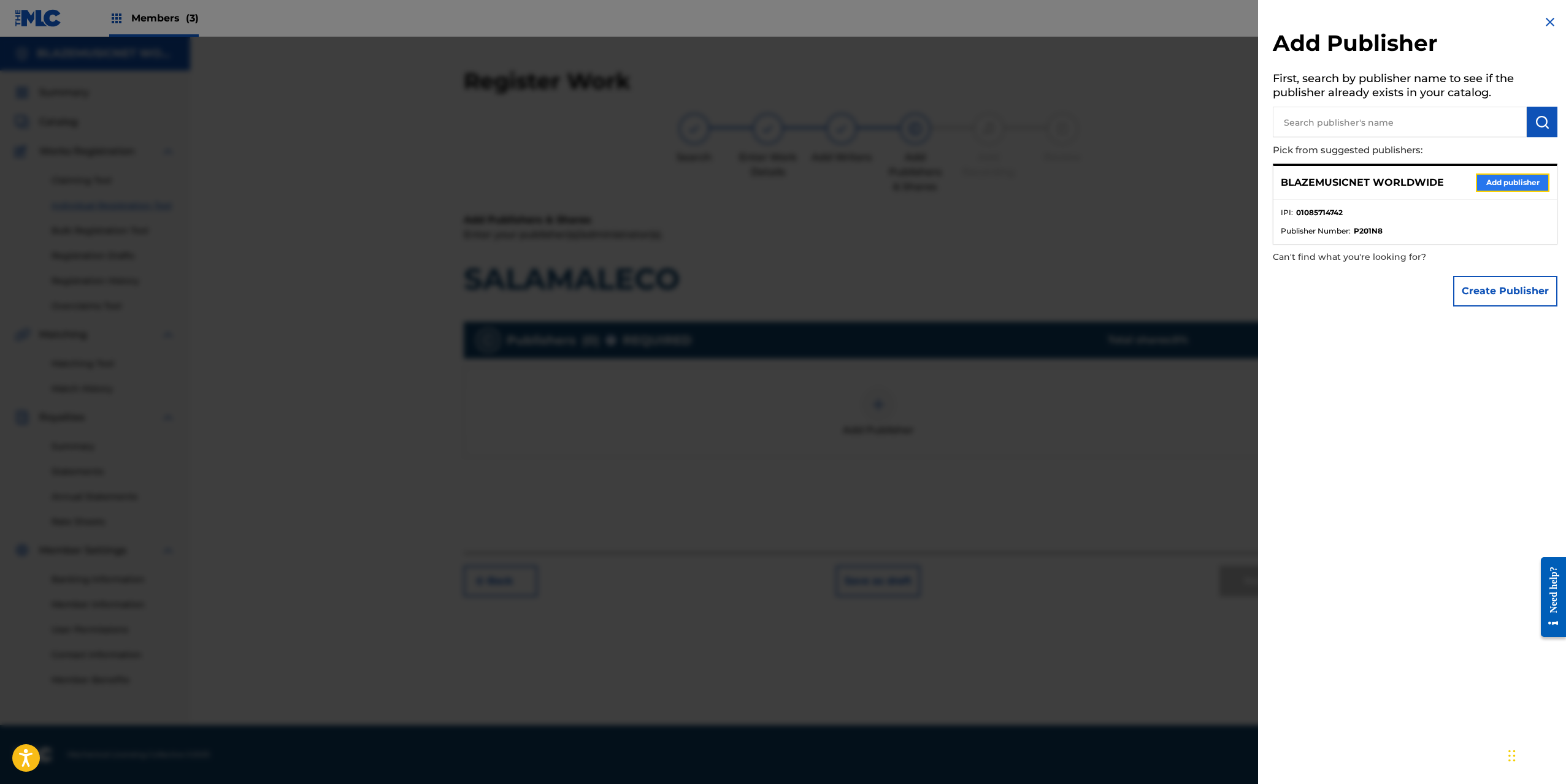
click at [1502, 183] on button "Add publisher" at bounding box center [1512, 182] width 73 height 18
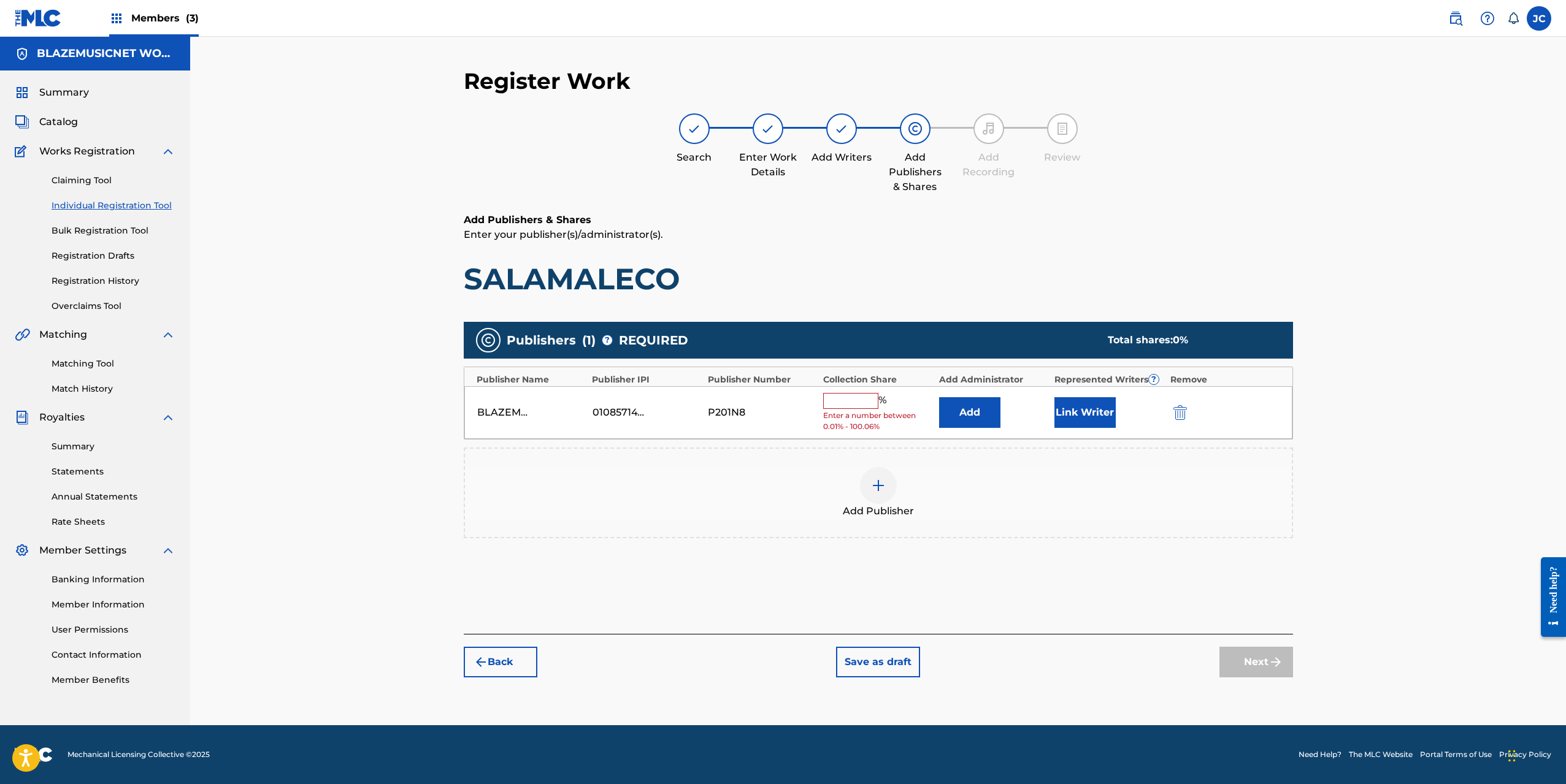
click at [843, 397] on input "text" at bounding box center [850, 401] width 55 height 16
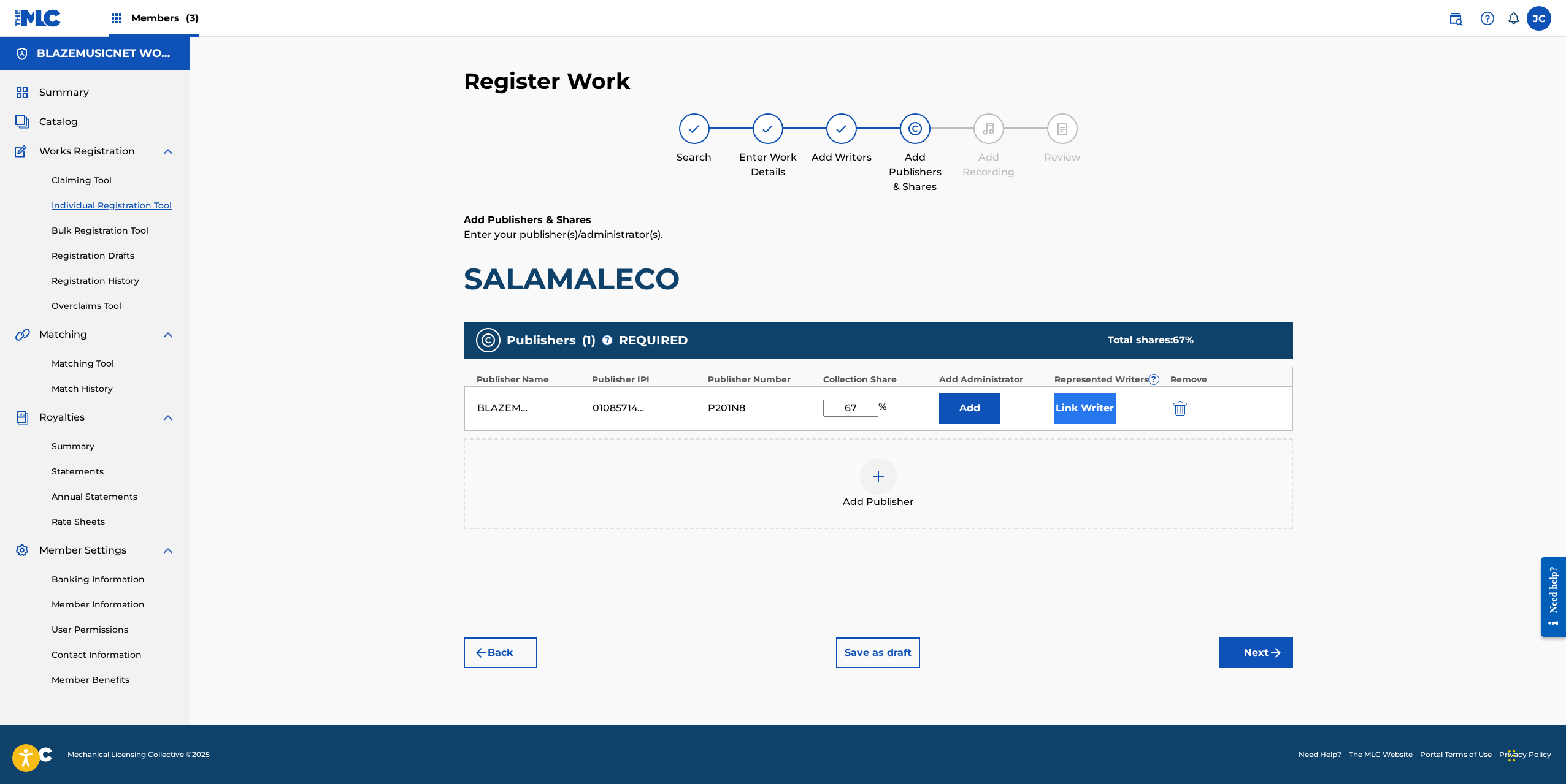
type input "67"
click at [1096, 412] on button "Link Writer" at bounding box center [1085, 408] width 62 height 30
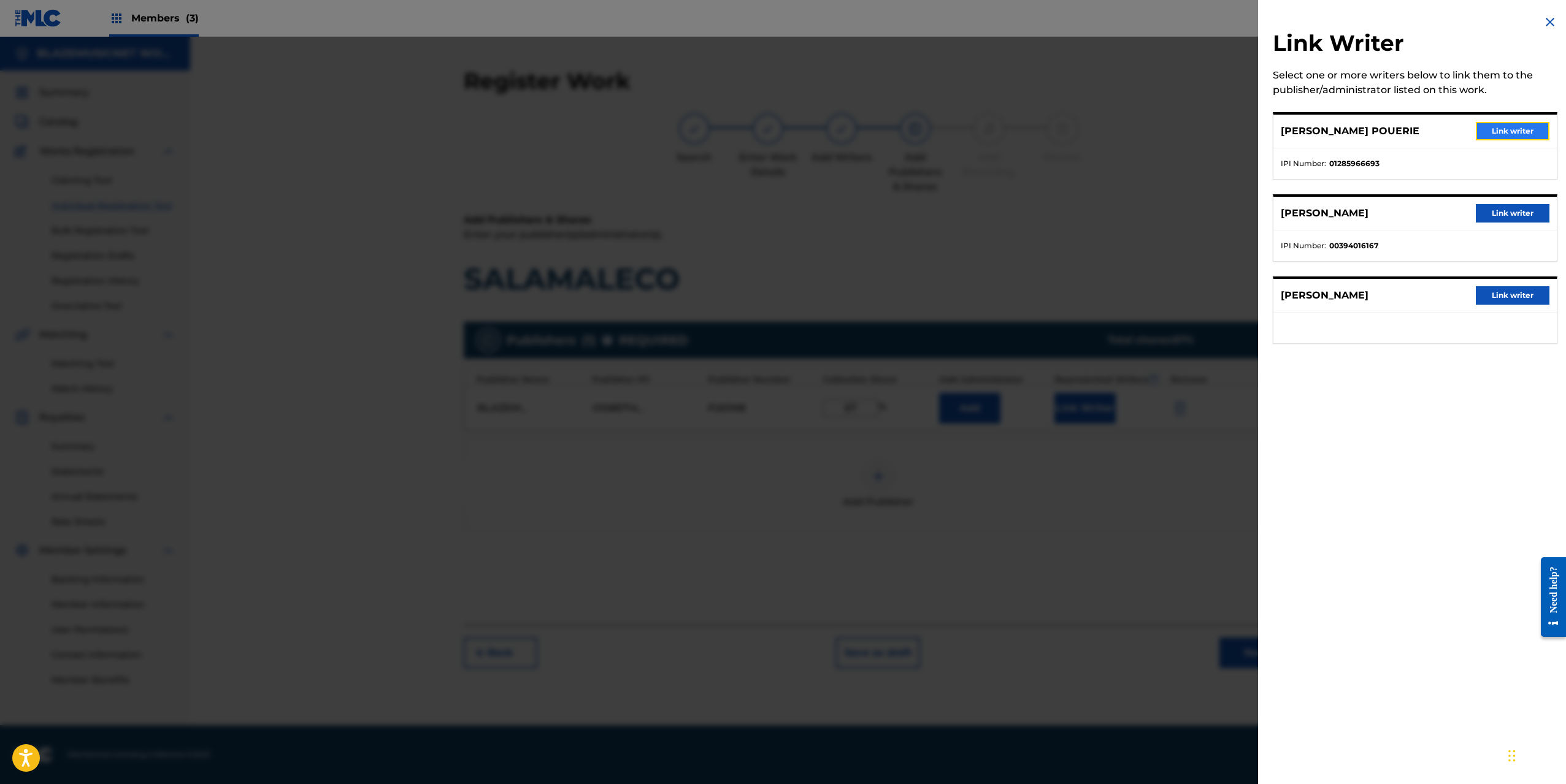
click at [1510, 125] on button "Link writer" at bounding box center [1512, 131] width 73 height 18
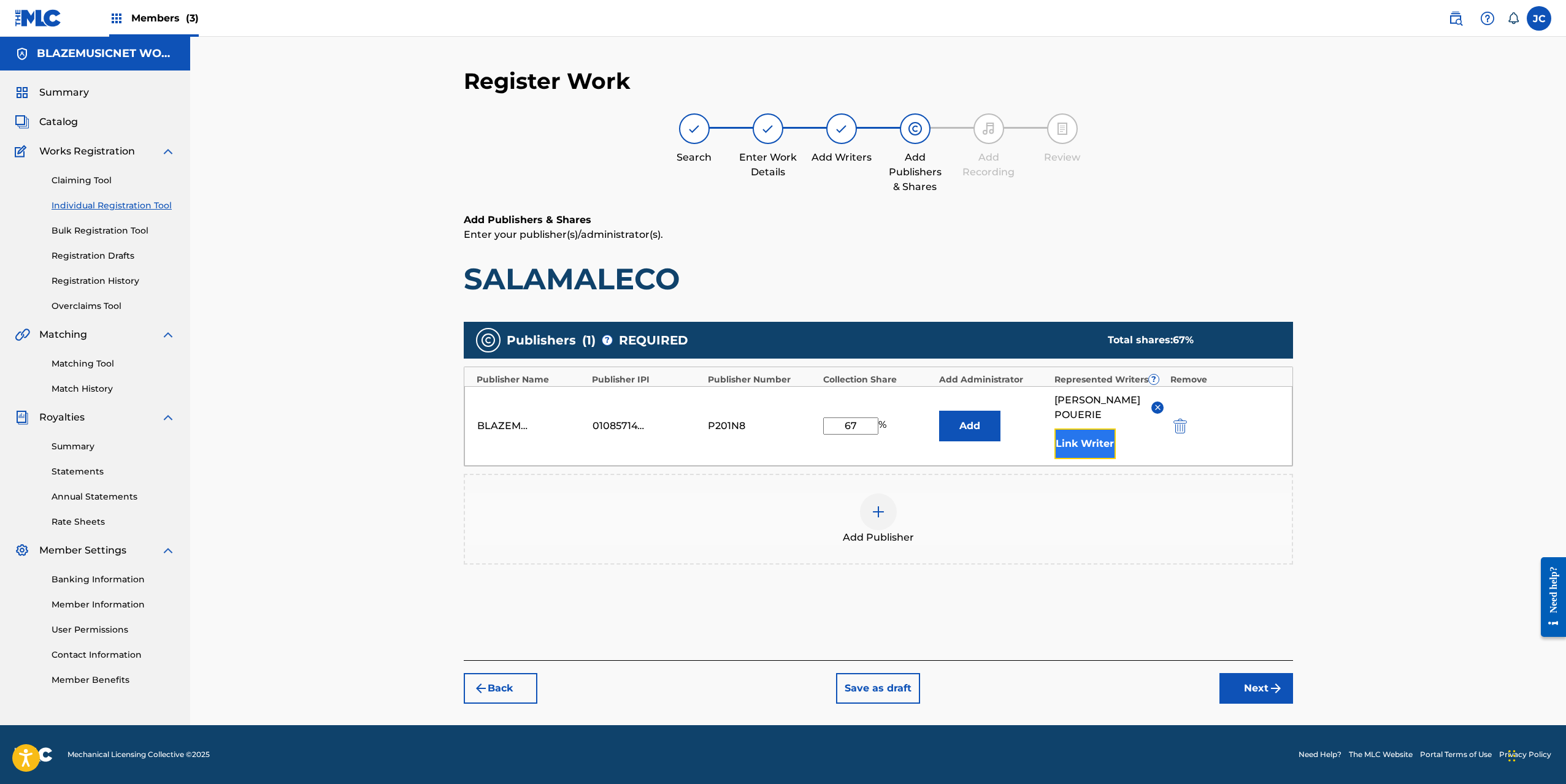
click at [1092, 458] on button "Link Writer" at bounding box center [1085, 444] width 62 height 30
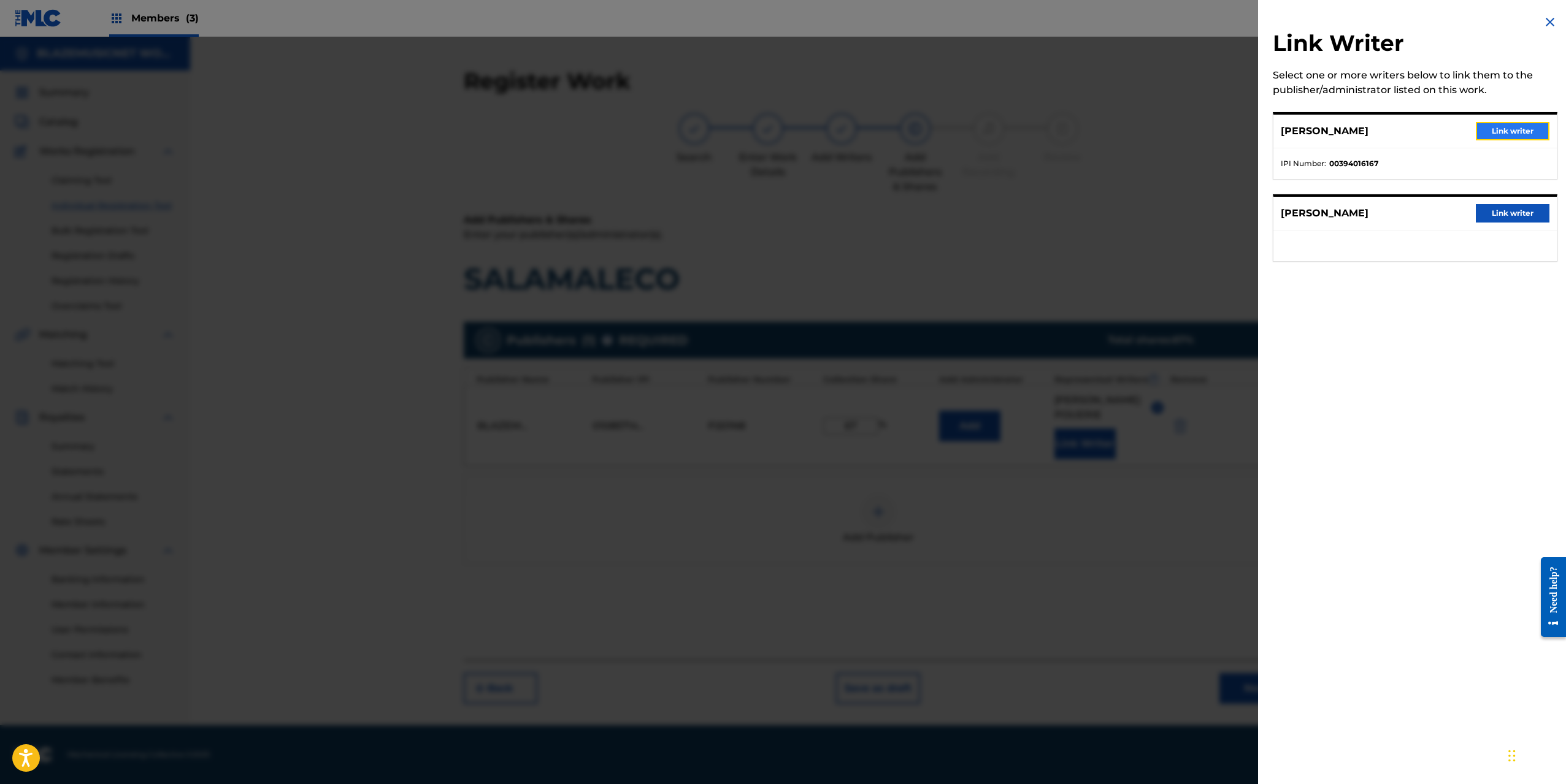
click at [1522, 128] on button "Link writer" at bounding box center [1512, 131] width 73 height 18
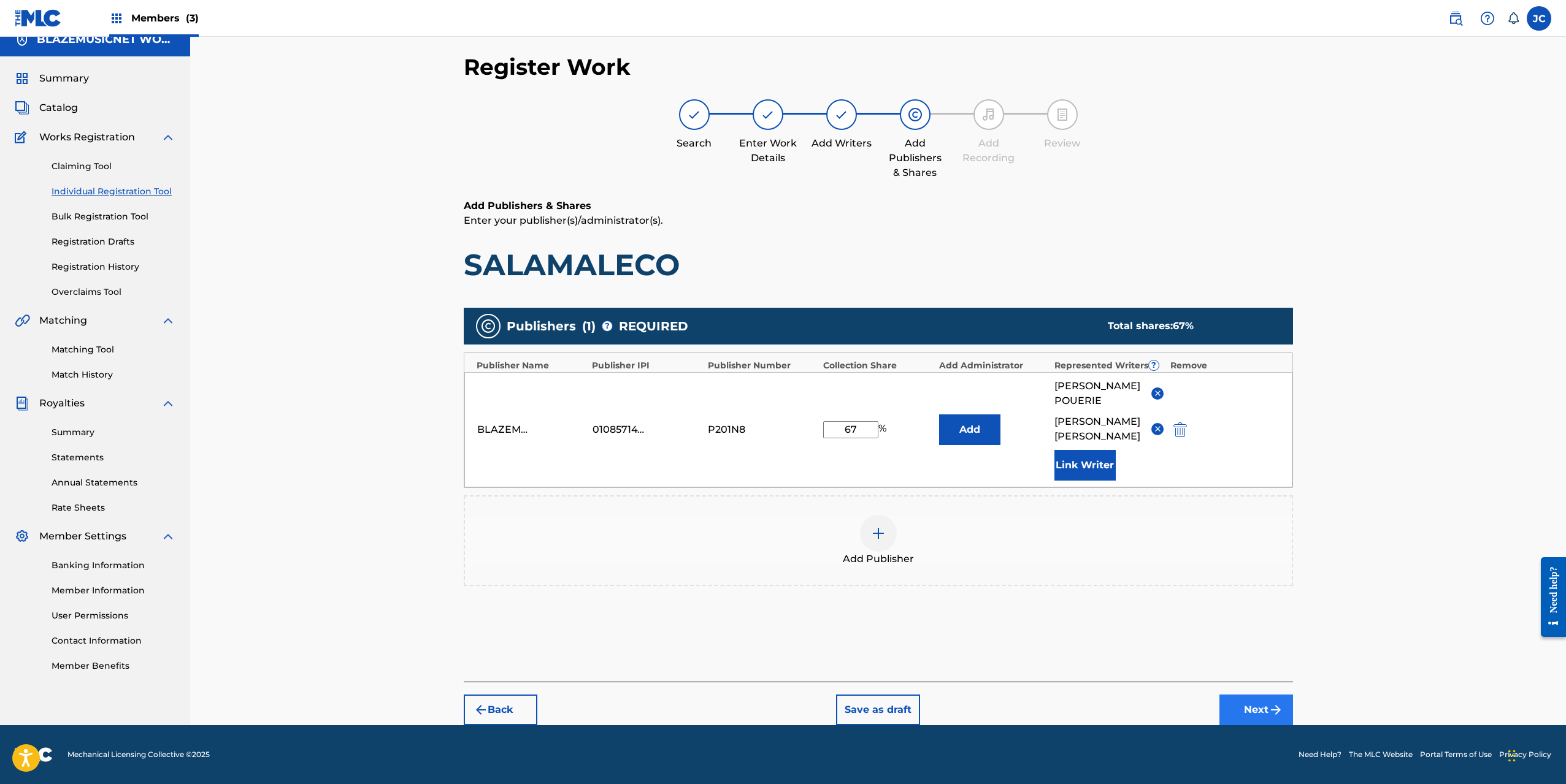
scroll to position [44, 0]
click at [1260, 714] on button "Next" at bounding box center [1255, 710] width 73 height 30
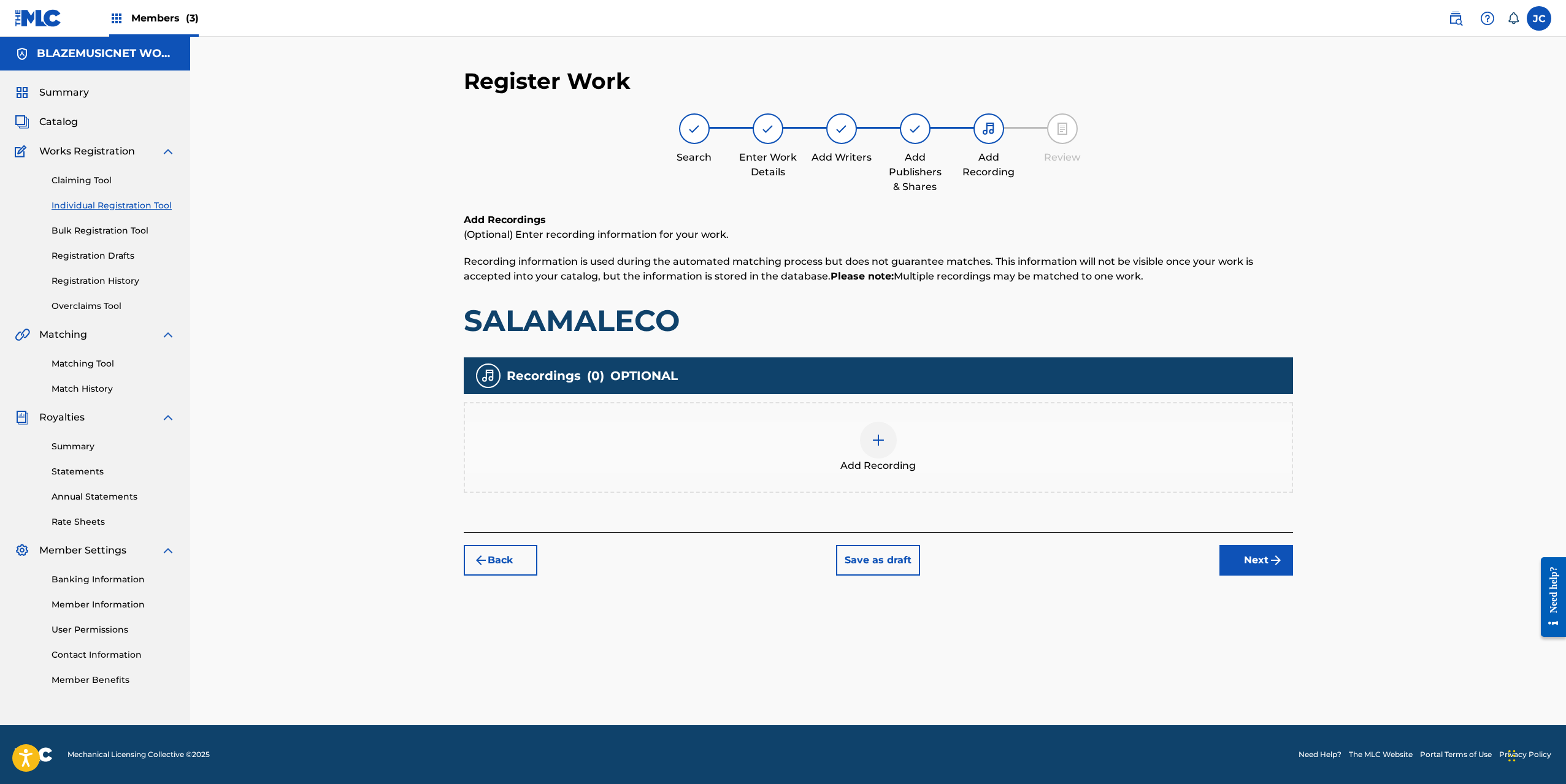
click at [879, 426] on div at bounding box center [878, 440] width 37 height 37
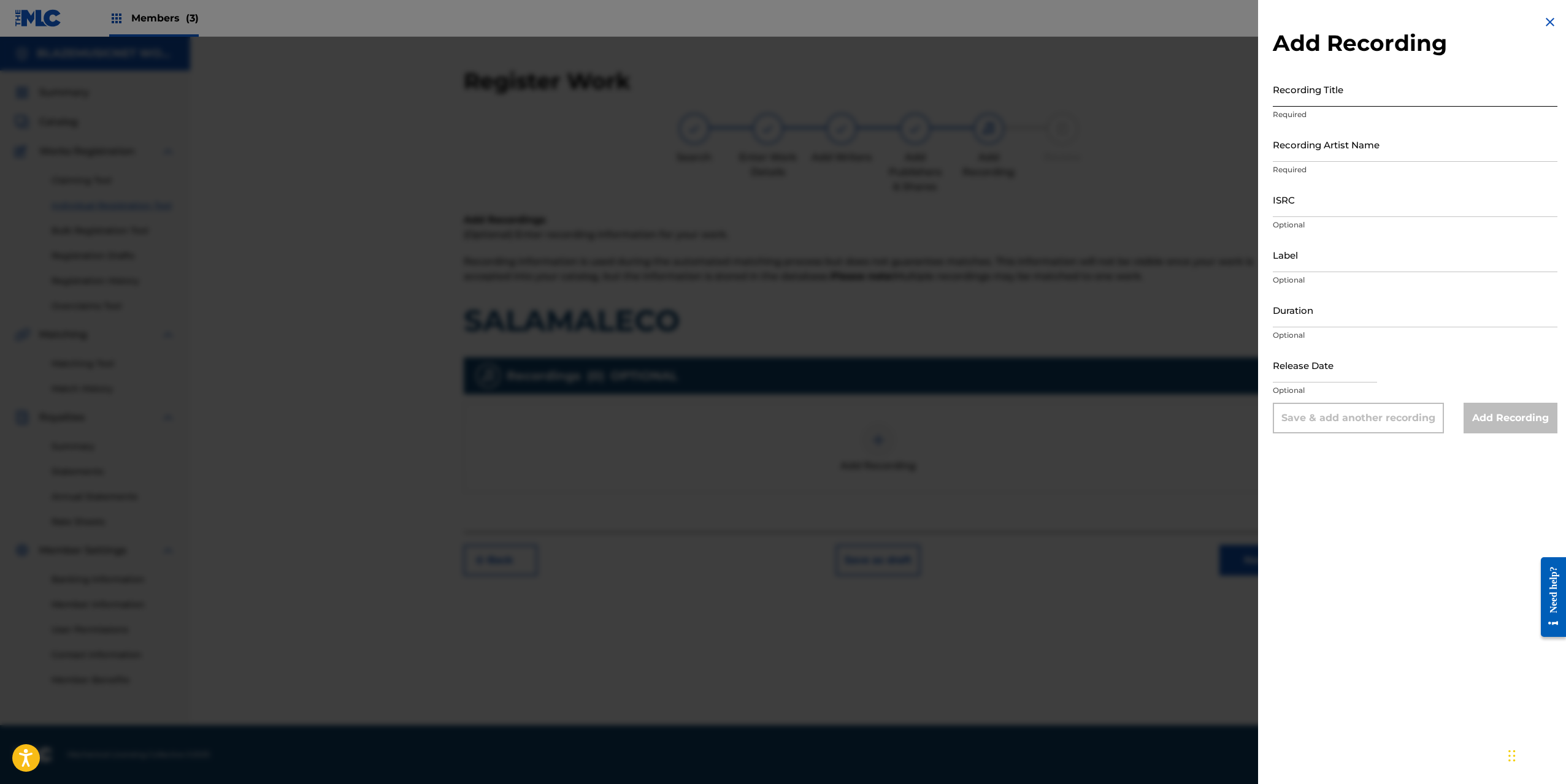
click at [1284, 102] on input "Recording Title" at bounding box center [1415, 89] width 284 height 35
type input "SALAMALECO"
click at [1316, 147] on input "Recording Artist Name" at bounding box center [1415, 144] width 284 height 35
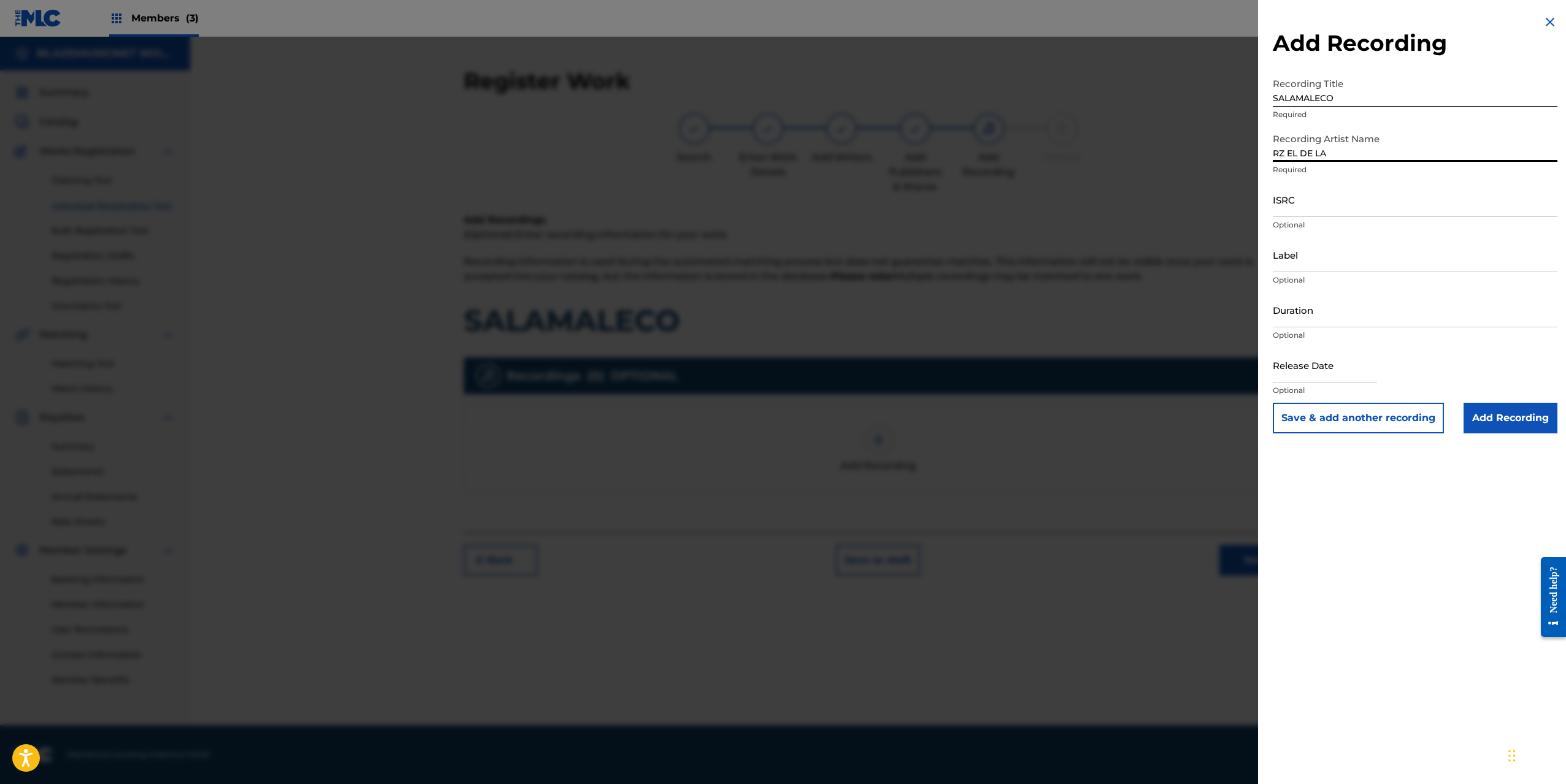
type input "RZ EL DE LA R"
click at [1290, 202] on input "ISRC" at bounding box center [1415, 199] width 284 height 35
paste input "QZTL92569029"
type input "QZTL92569029"
click at [1305, 260] on input "Label" at bounding box center [1415, 255] width 284 height 35
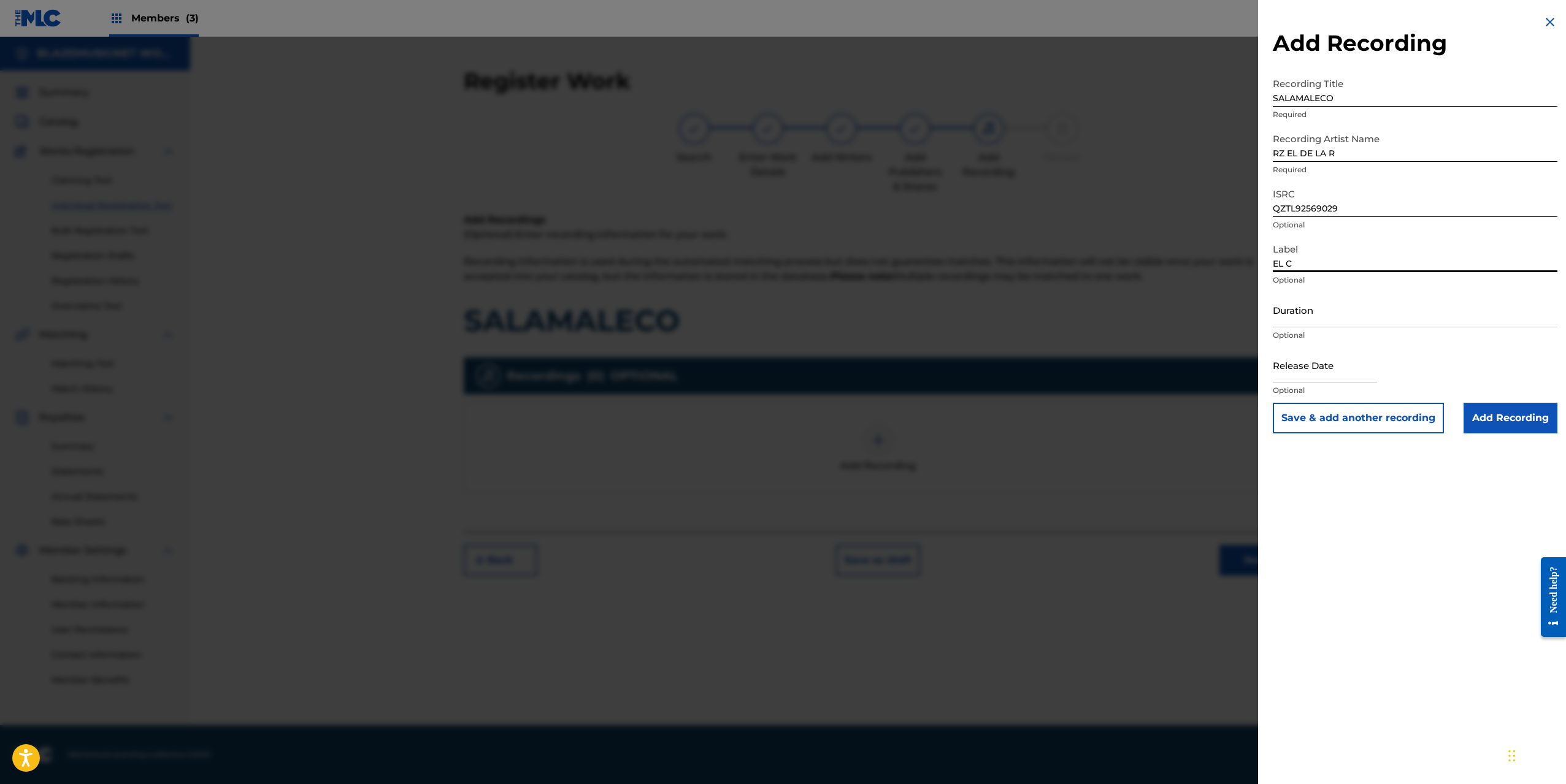
type input "EL CUARTEL MUSIC"
click at [1319, 313] on input "Duration" at bounding box center [1415, 310] width 284 height 35
type input "02:14"
click at [1313, 367] on input "text" at bounding box center [1325, 365] width 104 height 35
select select "8"
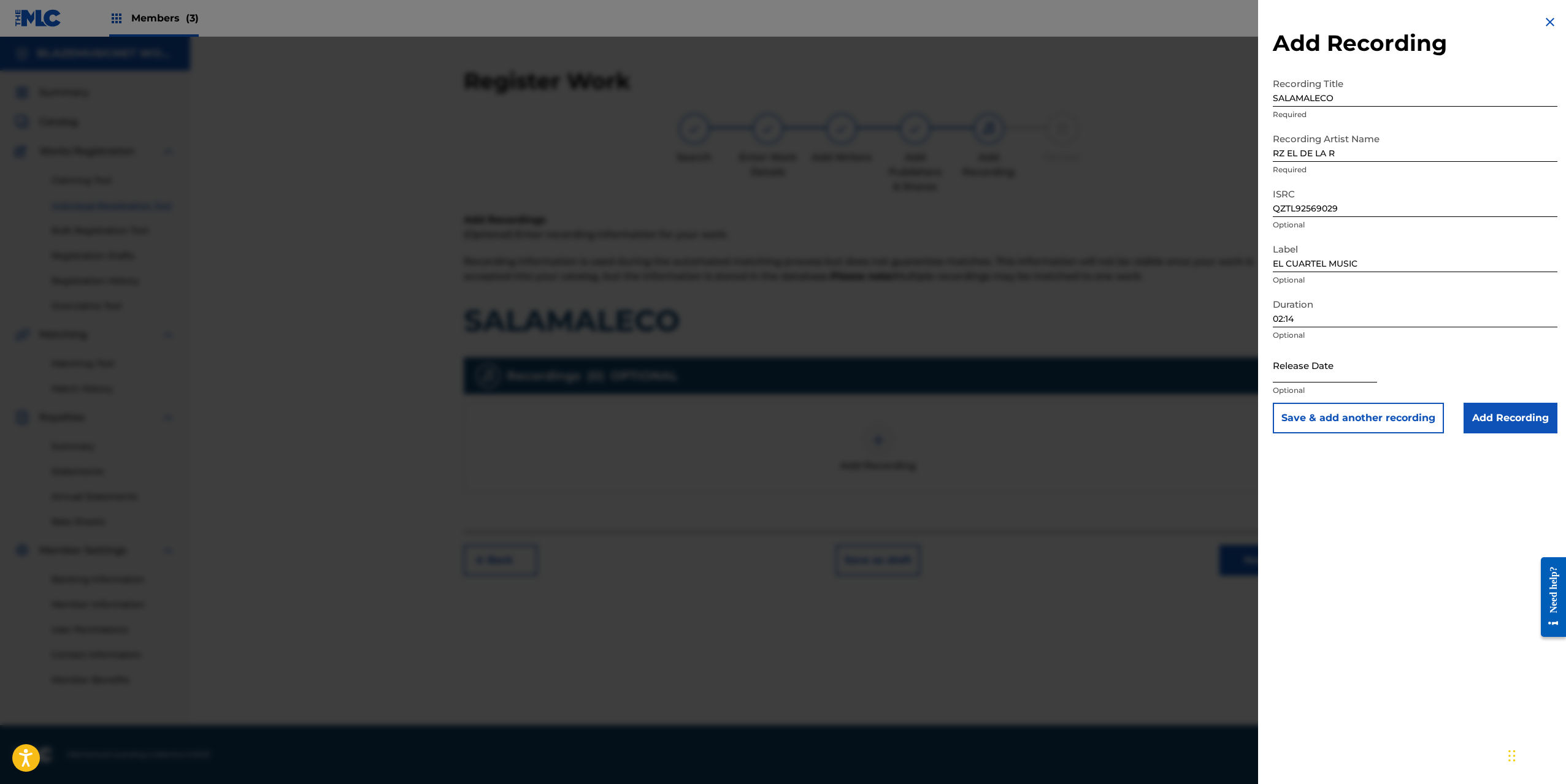
select select "2025"
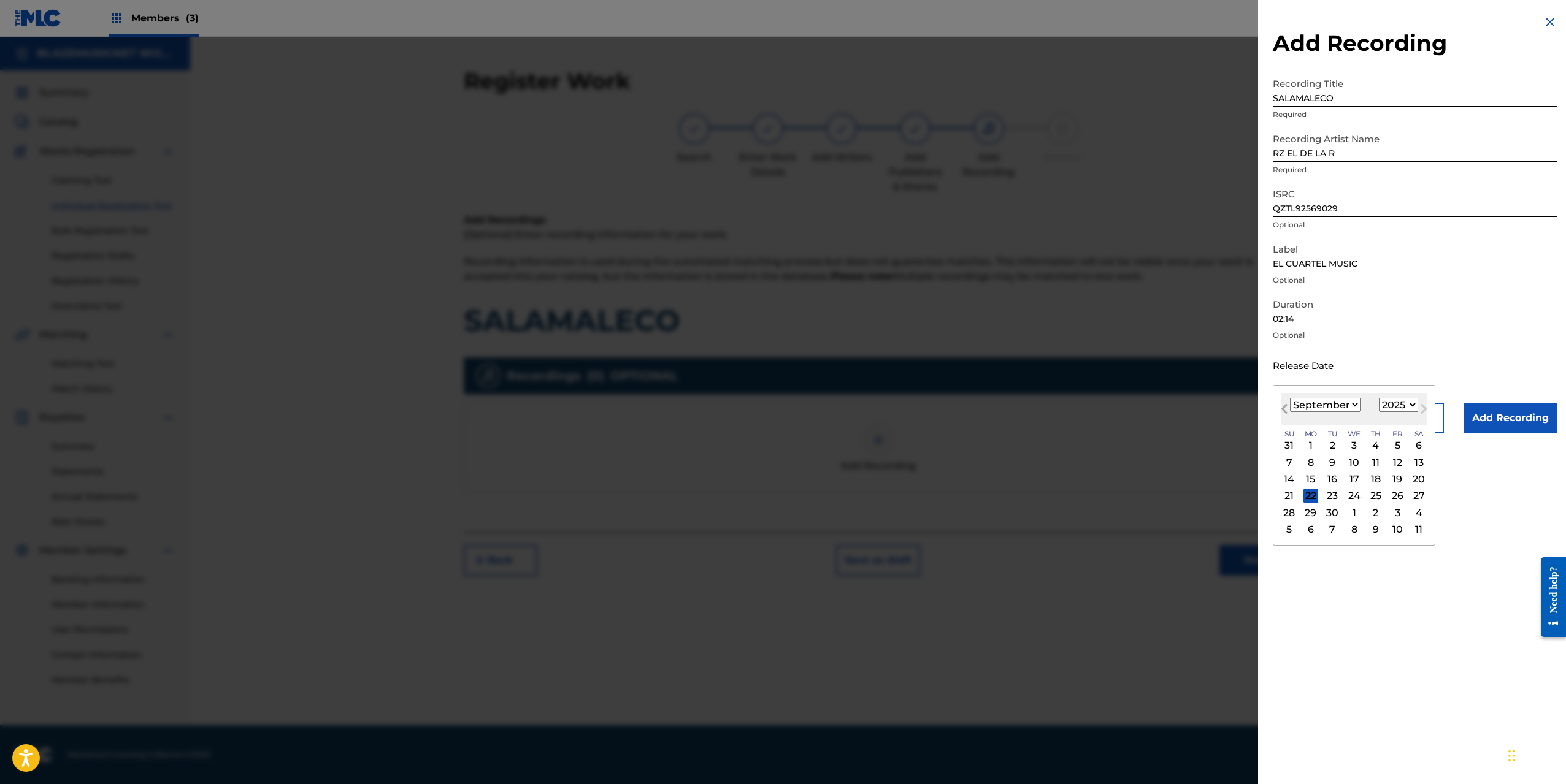
click at [1282, 408] on button "Previous Month" at bounding box center [1284, 411] width 20 height 20
select select "7"
click at [1378, 463] on div "7" at bounding box center [1376, 462] width 15 height 15
type input "[DATE]"
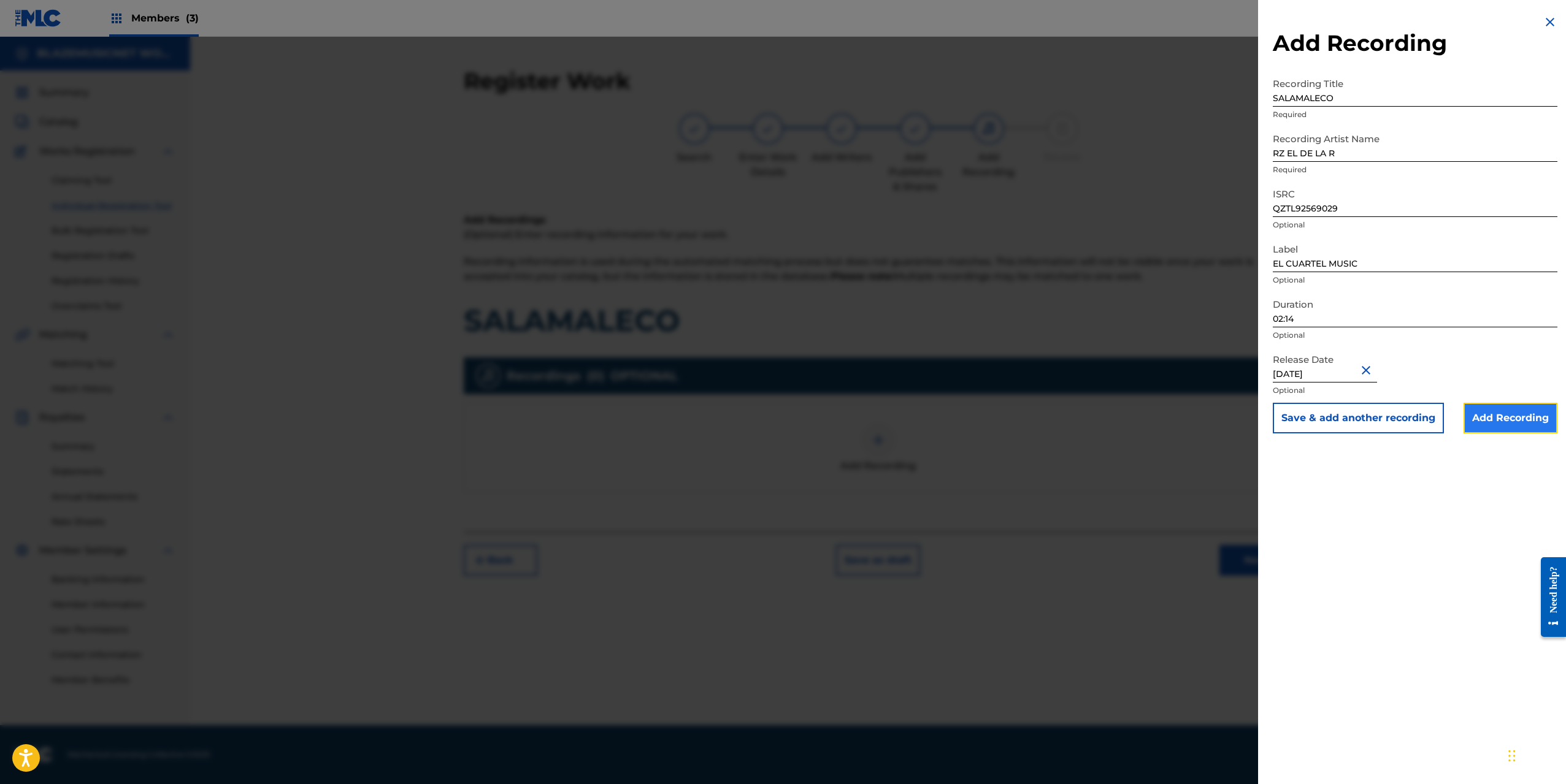
click at [1493, 418] on input "Add Recording" at bounding box center [1510, 418] width 94 height 30
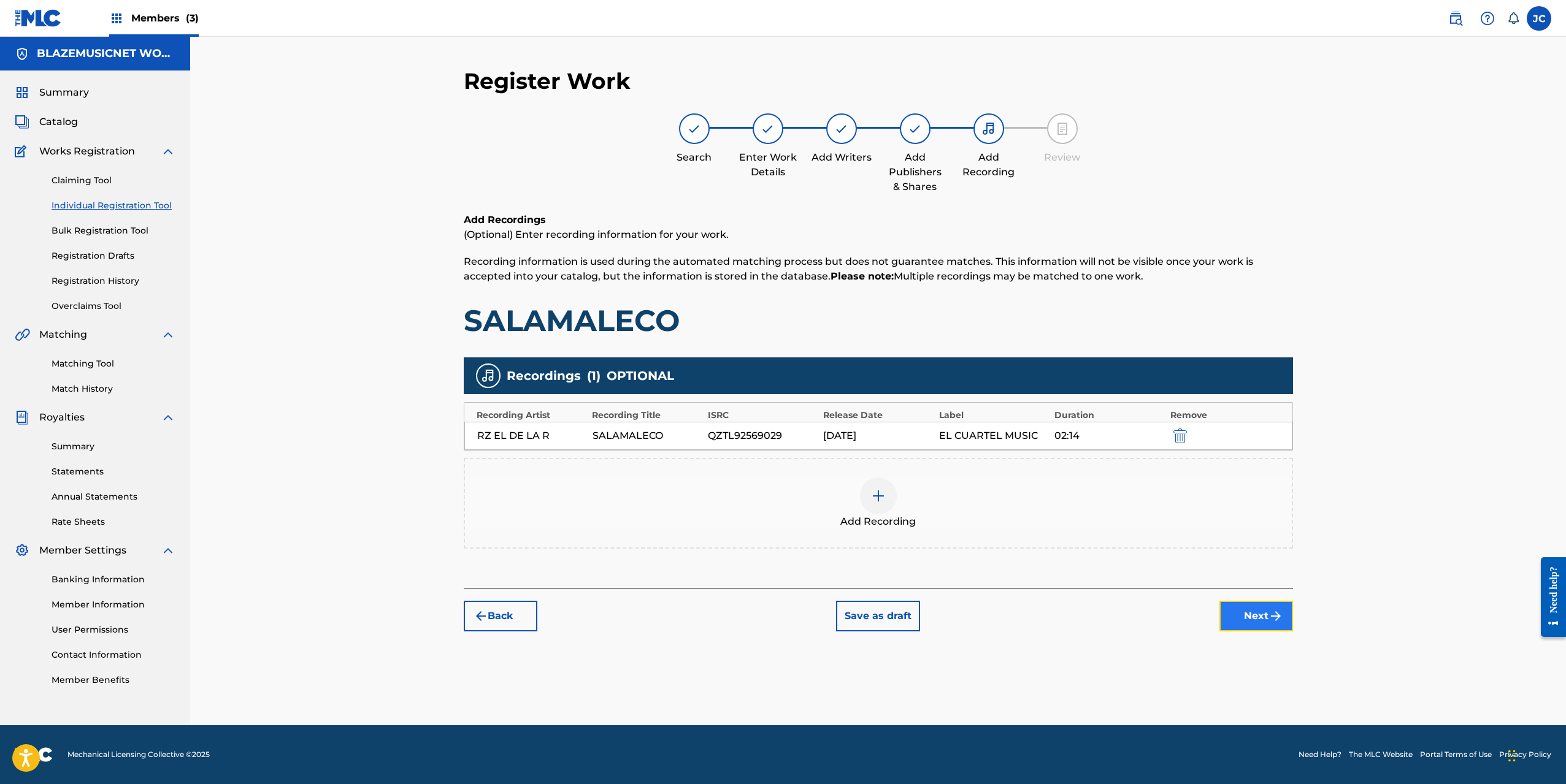
click at [1260, 619] on button "Next" at bounding box center [1255, 616] width 73 height 30
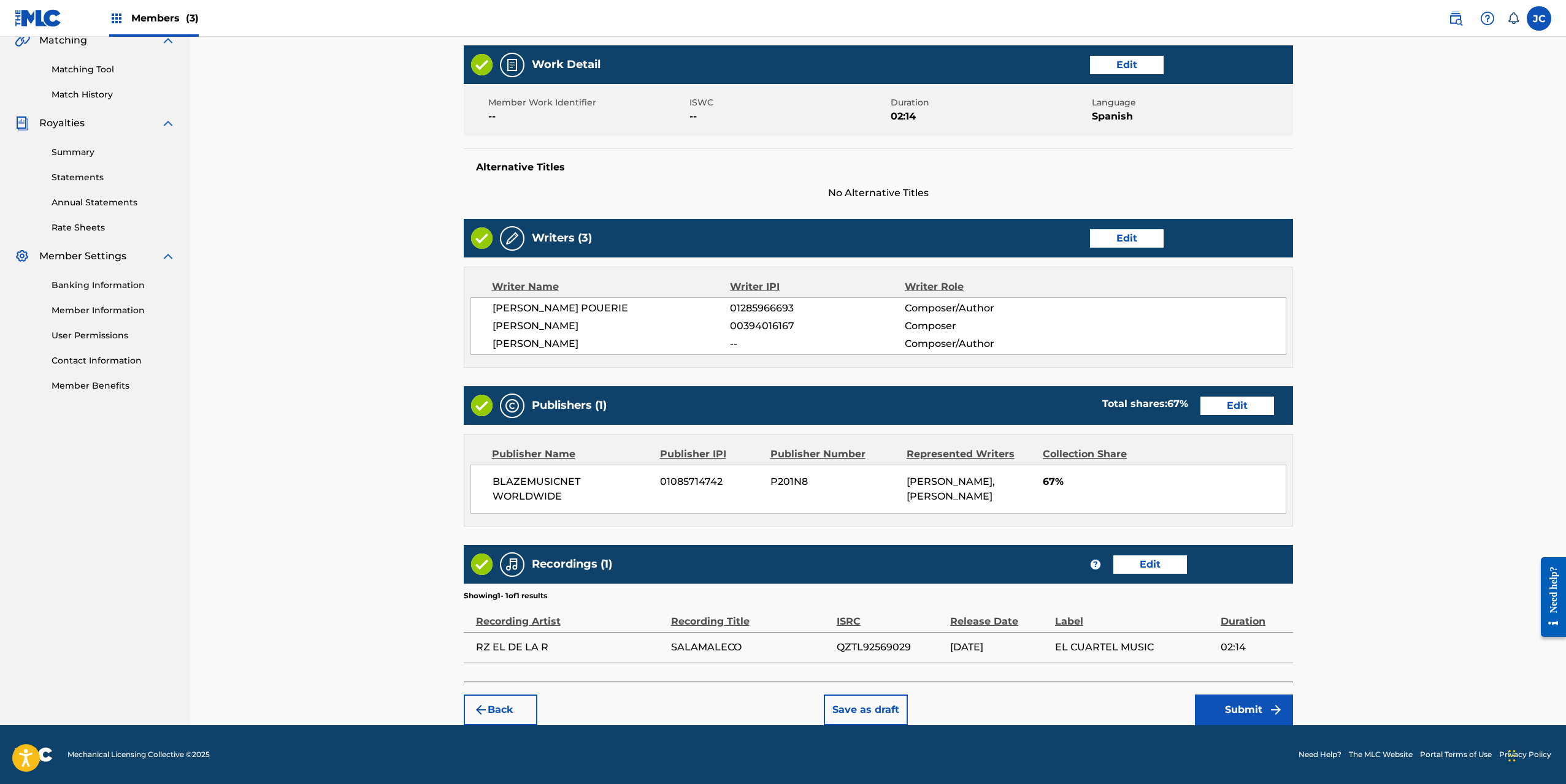
scroll to position [323, 0]
click at [1242, 703] on button "Submit" at bounding box center [1244, 710] width 98 height 30
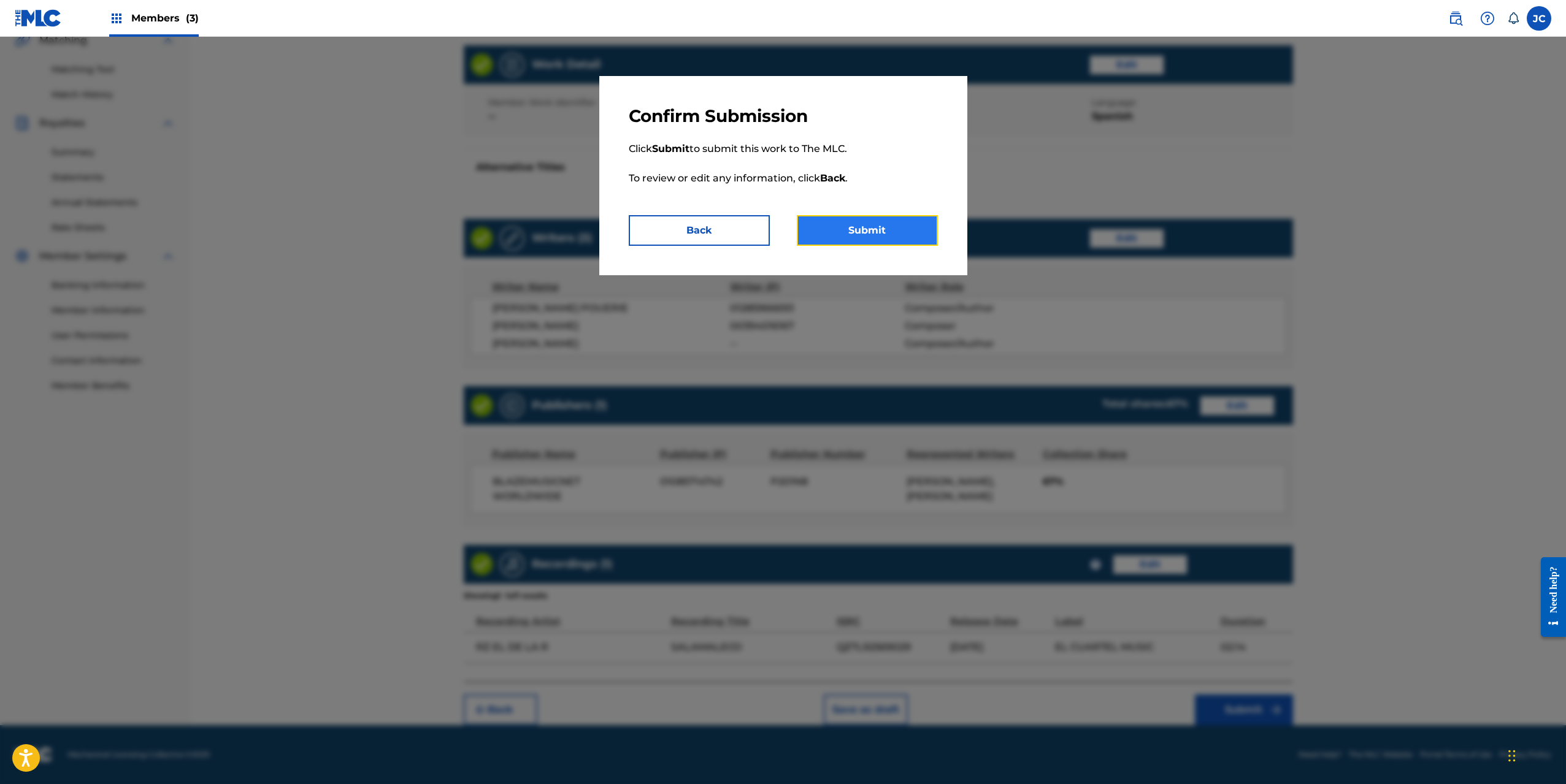
click at [909, 233] on button "Submit" at bounding box center [867, 231] width 141 height 30
click link "Done"
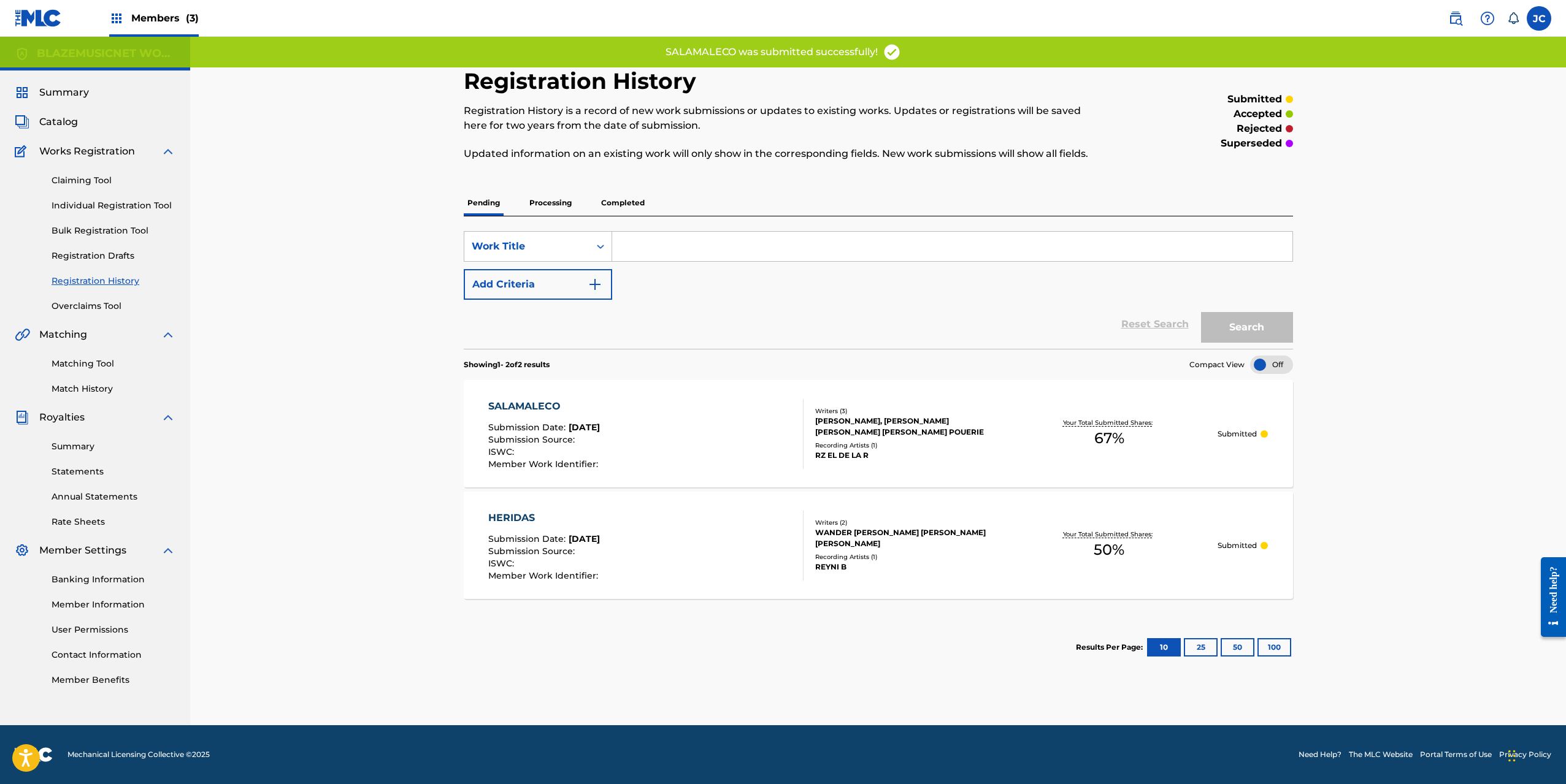
click at [350, 318] on div "Registration History Registration History is a record of new work submissions o…" at bounding box center [878, 381] width 1376 height 688
